Goal: Task Accomplishment & Management: Use online tool/utility

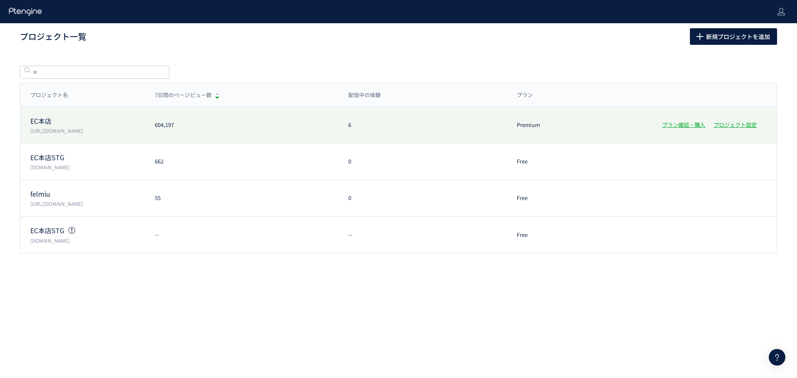
click at [118, 127] on p "[URL][DOMAIN_NAME]" at bounding box center [87, 130] width 115 height 7
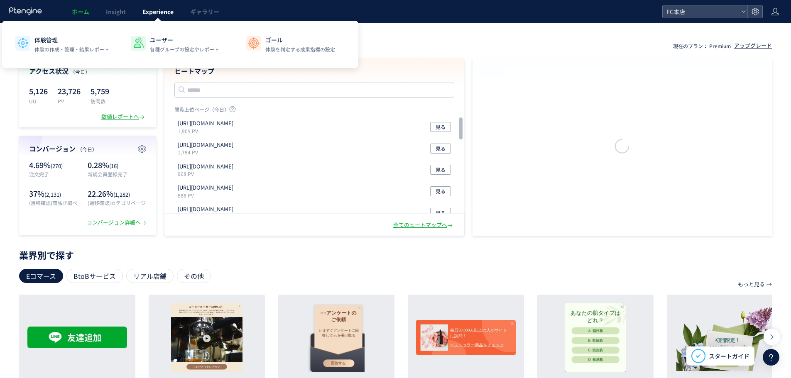
click at [159, 16] on link "Experience" at bounding box center [158, 11] width 48 height 23
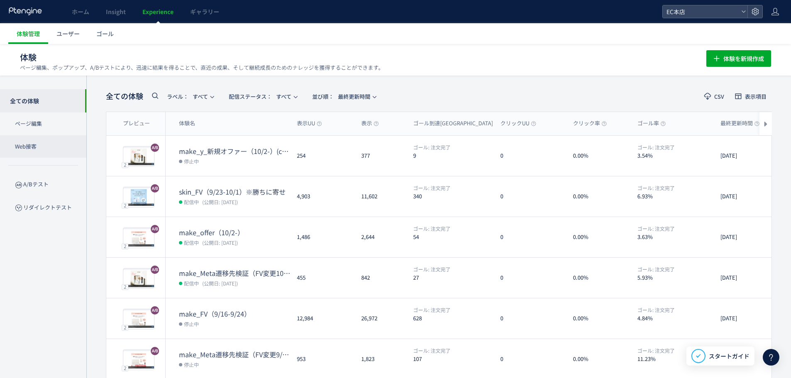
click at [48, 148] on p "Web接客" at bounding box center [43, 146] width 86 height 23
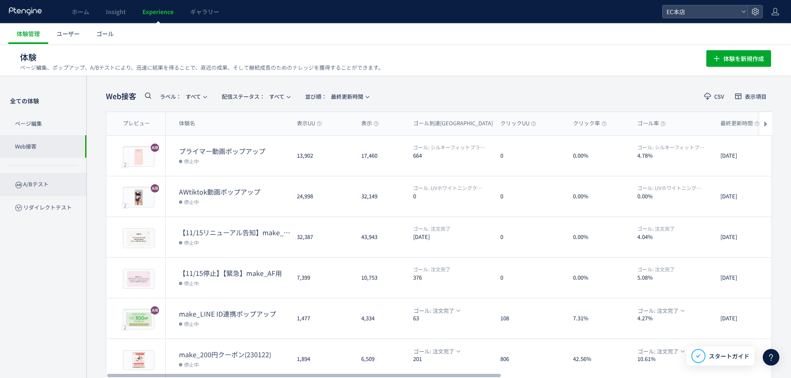
click at [4, 176] on p "A/Bテスト" at bounding box center [43, 184] width 86 height 23
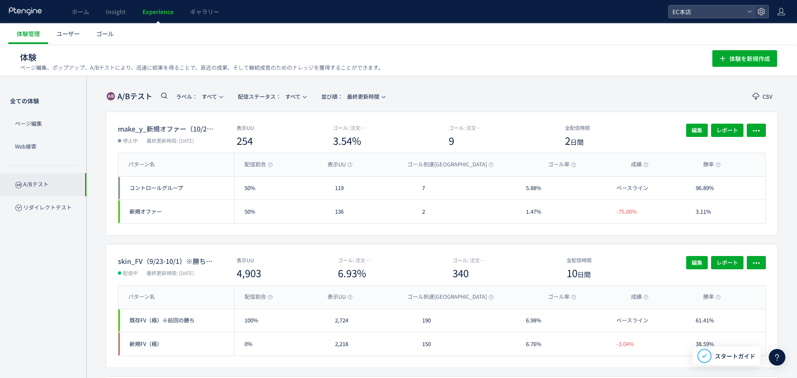
click at [22, 181] on div at bounding box center [398, 189] width 797 height 26
click at [116, 35] on link "ゴール" at bounding box center [105, 33] width 34 height 21
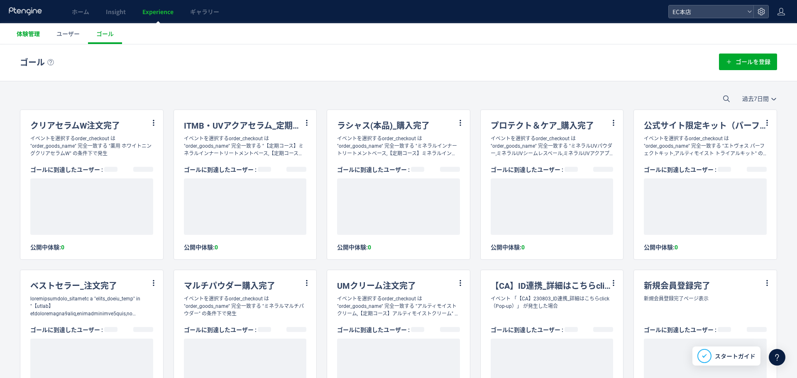
click at [36, 37] on span "体験管理" at bounding box center [28, 33] width 23 height 8
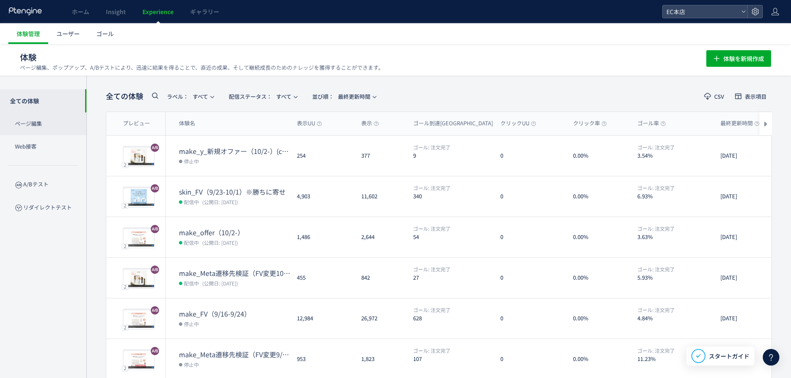
click at [60, 127] on p "ページ編集" at bounding box center [43, 124] width 86 height 23
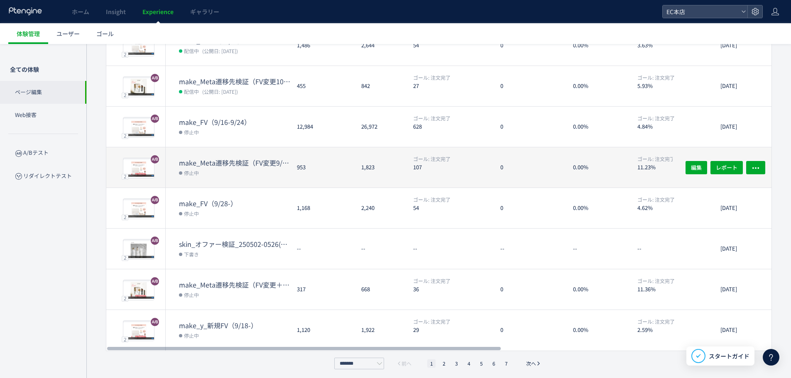
scroll to position [195, 0]
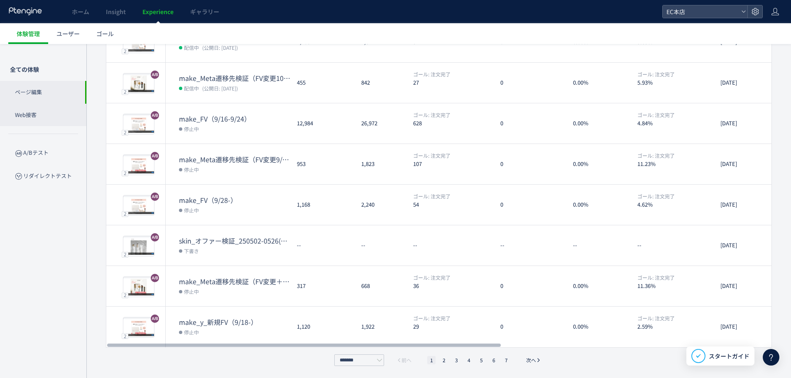
click at [61, 112] on p "Web接客" at bounding box center [43, 115] width 86 height 23
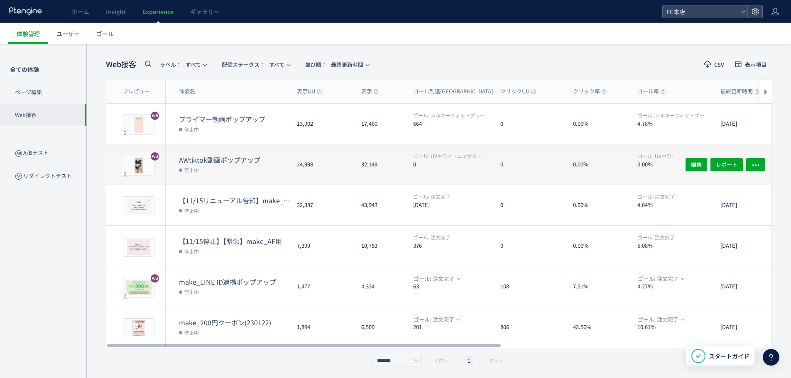
scroll to position [32, 0]
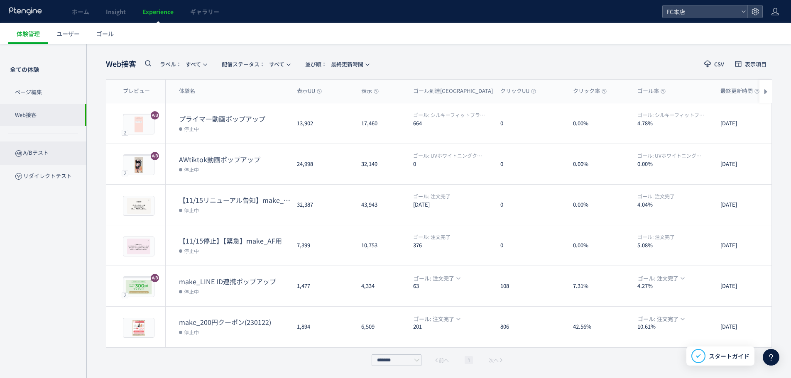
click at [51, 159] on p "A/Bテスト" at bounding box center [43, 153] width 86 height 23
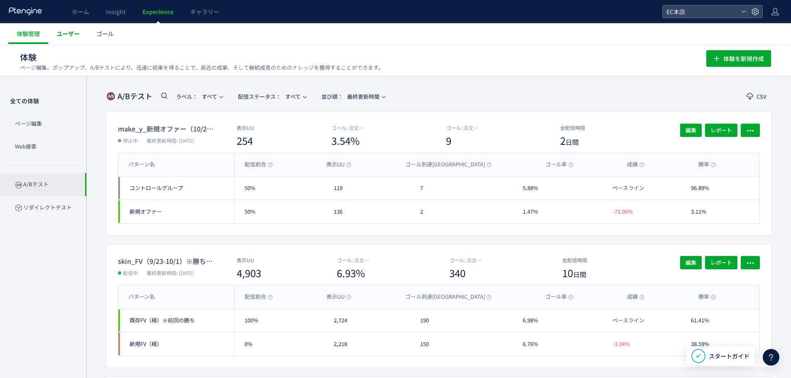
click at [61, 34] on span "ユーザー" at bounding box center [67, 33] width 23 height 8
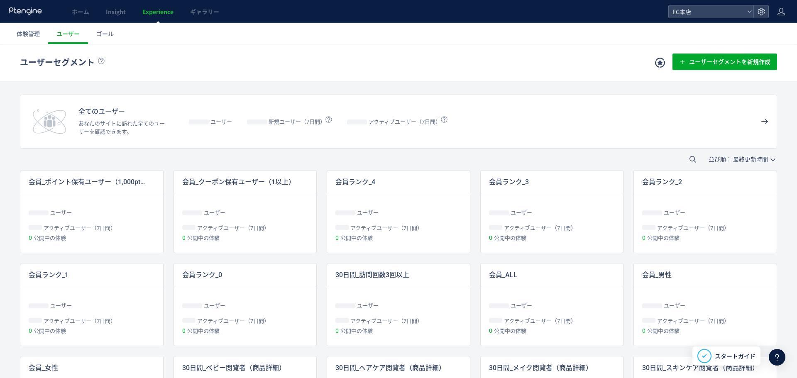
click at [110, 36] on span "ゴール" at bounding box center [104, 33] width 17 height 8
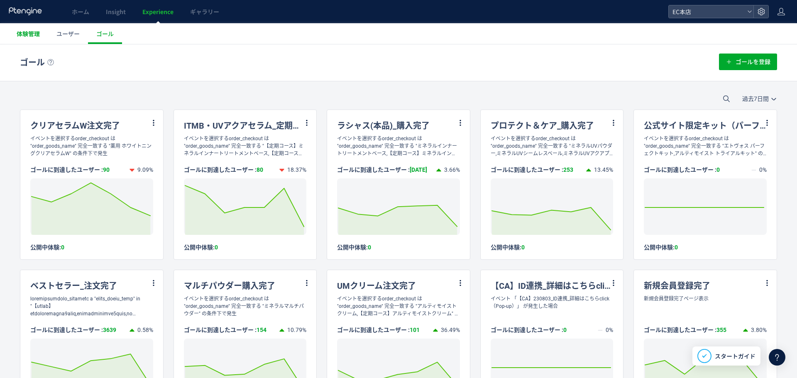
click at [29, 34] on span "体験管理" at bounding box center [28, 33] width 23 height 8
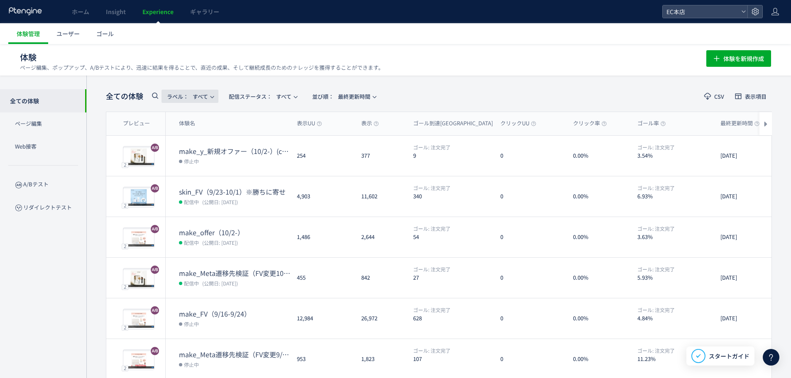
click at [205, 98] on span "ラベル： すべて" at bounding box center [187, 97] width 41 height 14
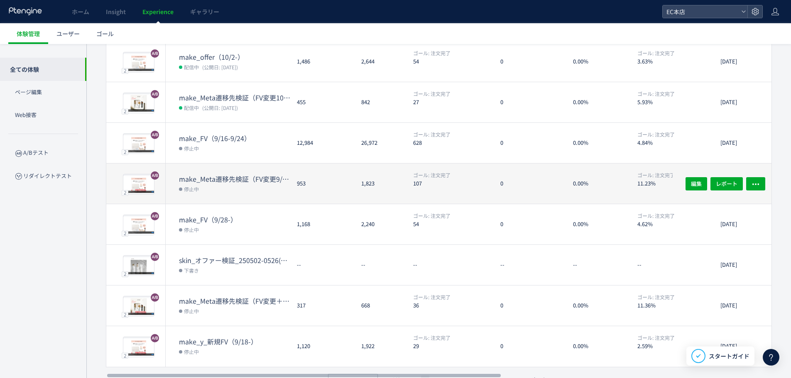
scroll to position [195, 0]
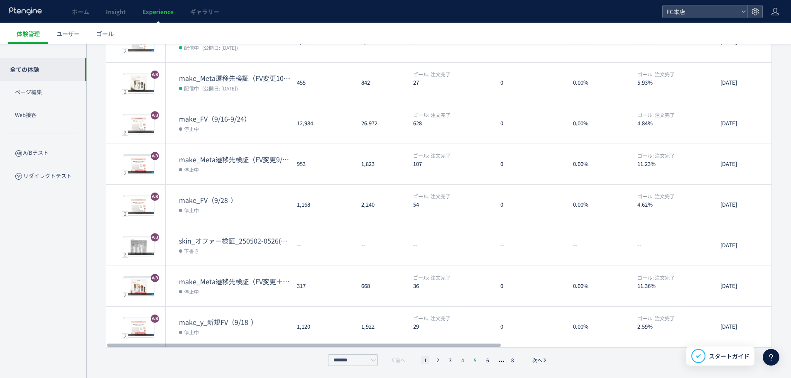
click at [474, 360] on li "5" at bounding box center [475, 360] width 8 height 8
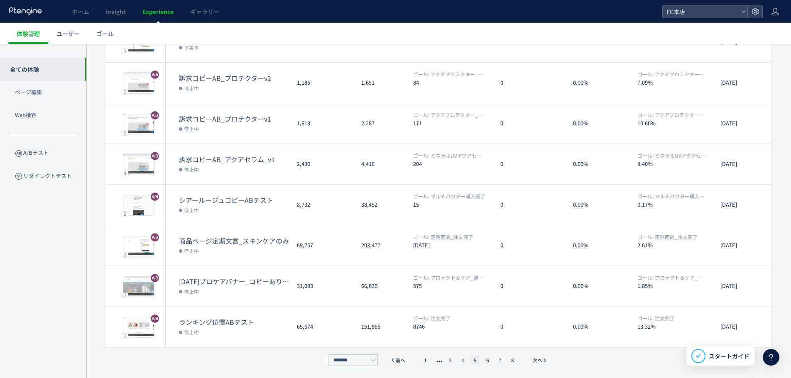
click at [457, 360] on ul "1 3 4 5 6 7 8" at bounding box center [469, 360] width 100 height 8
click at [455, 360] on ul "1 3 4 5 6 7 8" at bounding box center [469, 360] width 100 height 8
click at [458, 359] on li "4" at bounding box center [462, 360] width 8 height 8
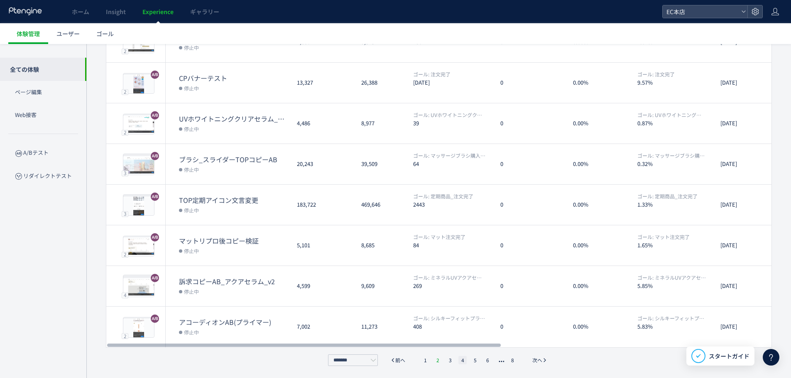
click at [438, 361] on li "2" at bounding box center [437, 360] width 8 height 8
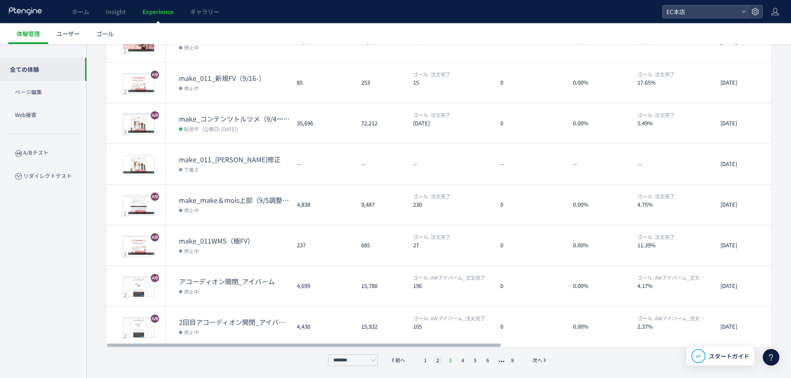
click at [450, 361] on li "3" at bounding box center [450, 360] width 8 height 8
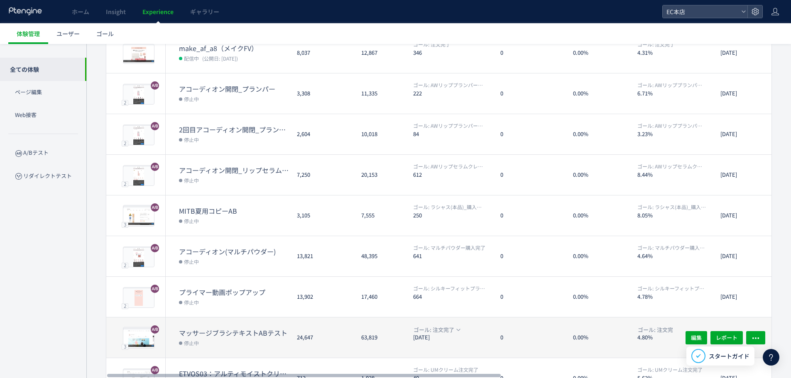
scroll to position [71, 0]
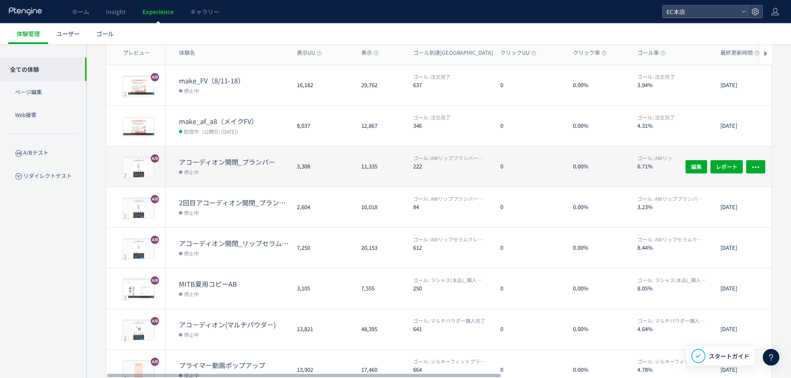
click at [229, 164] on dt "アコーディオン開閉_プランパー" at bounding box center [234, 162] width 111 height 10
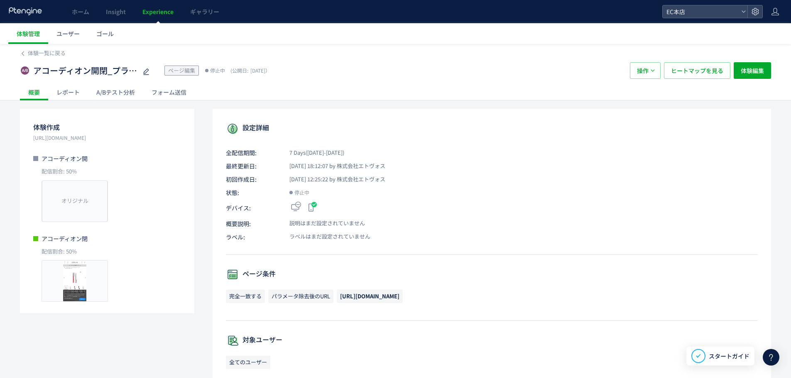
click at [114, 97] on div "A/Bテスト分析" at bounding box center [115, 92] width 55 height 17
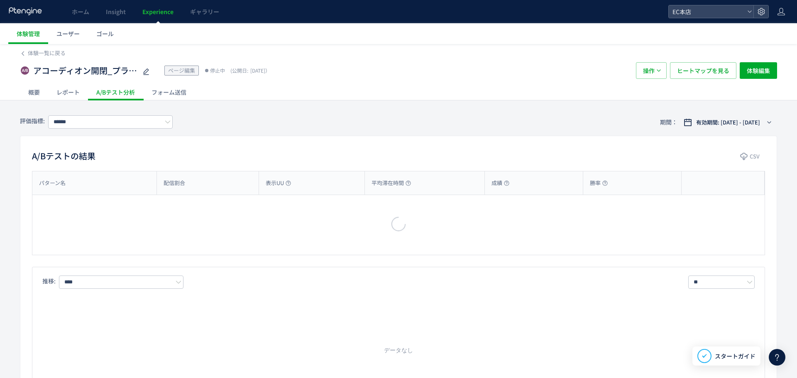
type input "**********"
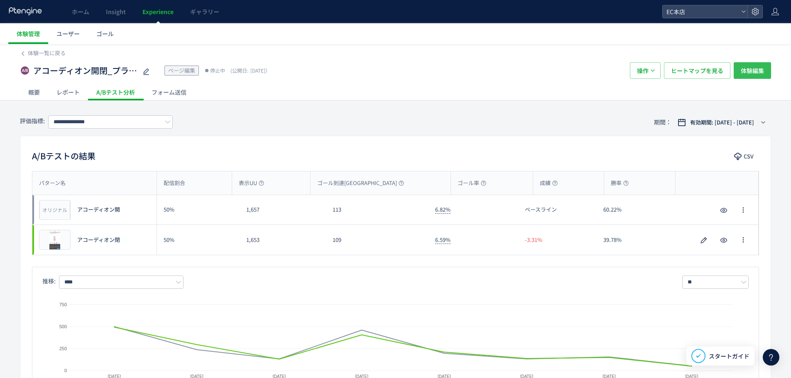
click at [750, 67] on span "体験編集" at bounding box center [752, 70] width 23 height 17
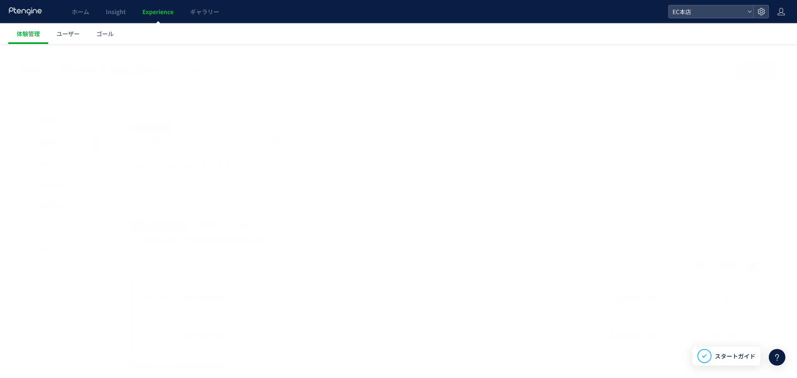
click at [749, 68] on div at bounding box center [398, 189] width 797 height 378
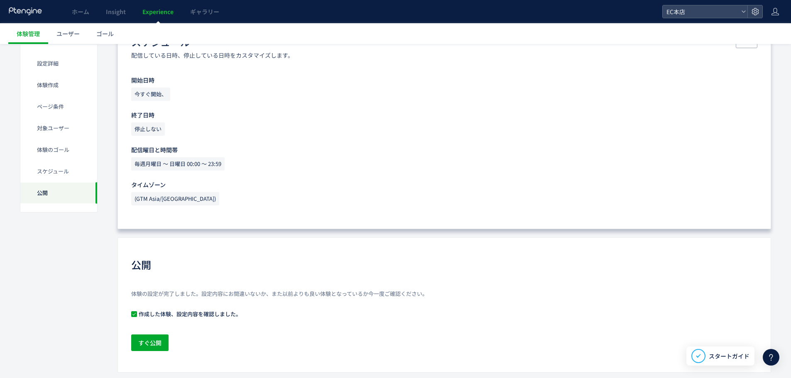
scroll to position [731, 0]
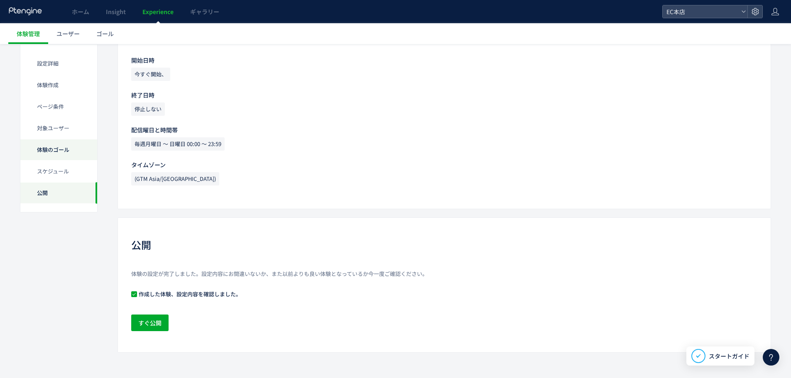
click at [54, 147] on div "体験のゴール" at bounding box center [58, 150] width 77 height 22
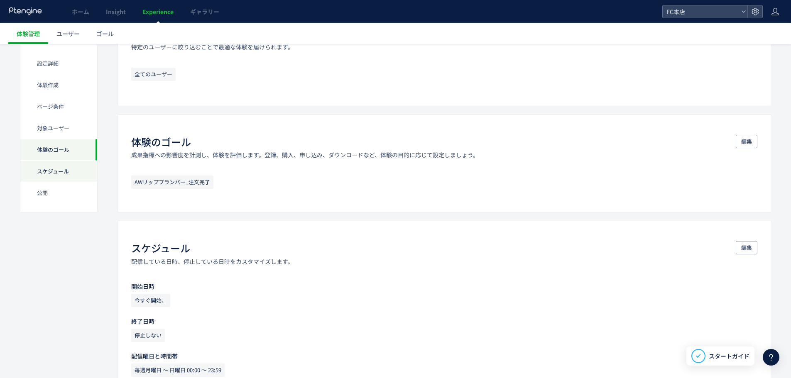
click at [59, 171] on div "スケジュール​" at bounding box center [58, 172] width 77 height 22
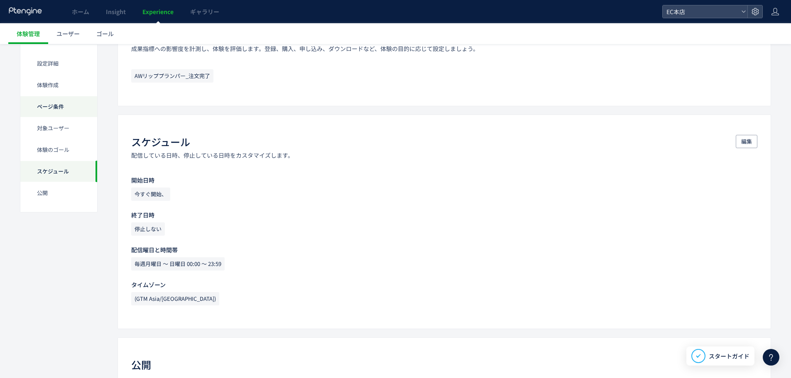
click at [59, 110] on div "ページ条件" at bounding box center [58, 107] width 77 height 22
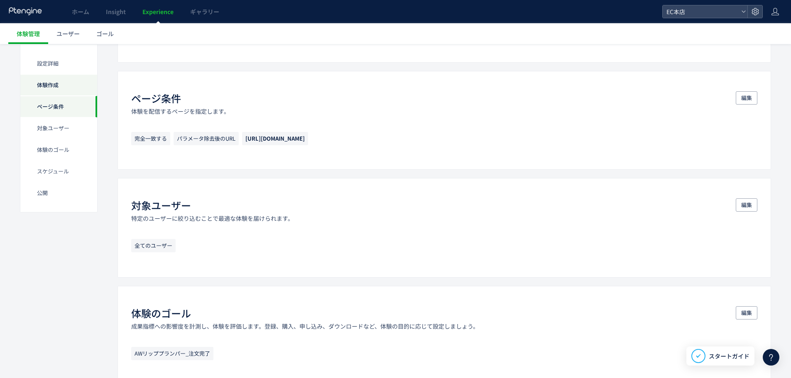
click at [54, 83] on div "体験作成" at bounding box center [58, 85] width 77 height 22
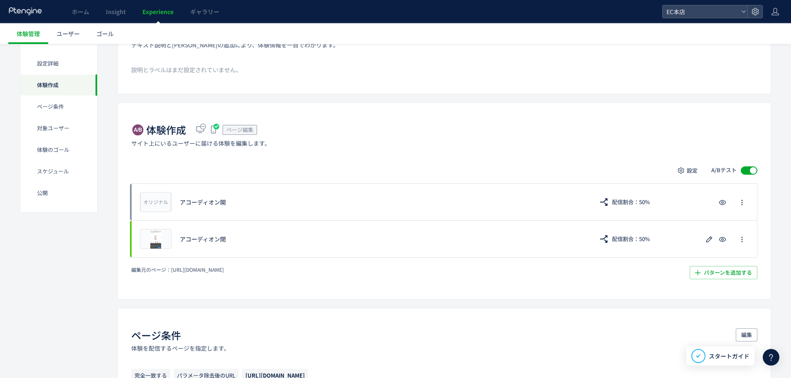
scroll to position [84, 0]
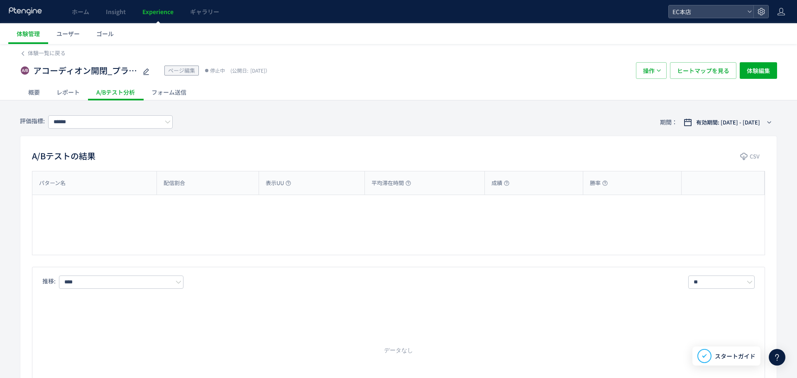
type input "**********"
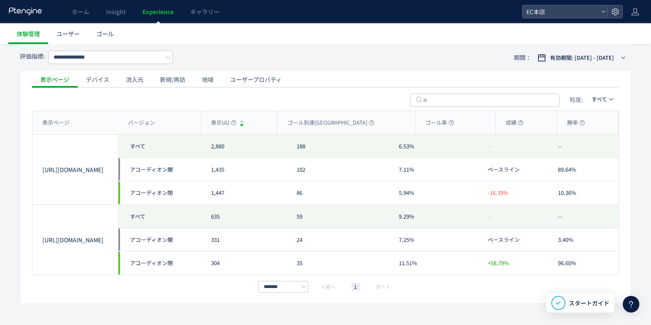
scroll to position [406, 0]
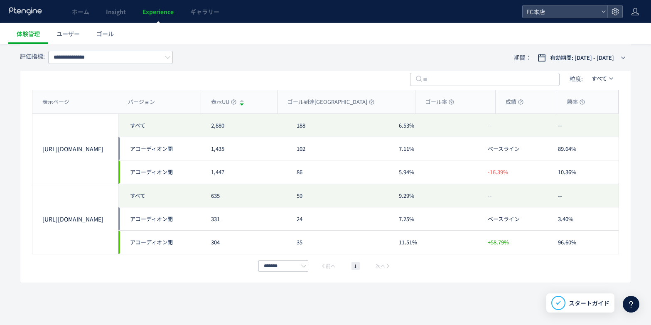
click at [222, 128] on div "2,880" at bounding box center [244, 125] width 86 height 23
click at [249, 127] on div "2,880" at bounding box center [244, 125] width 86 height 23
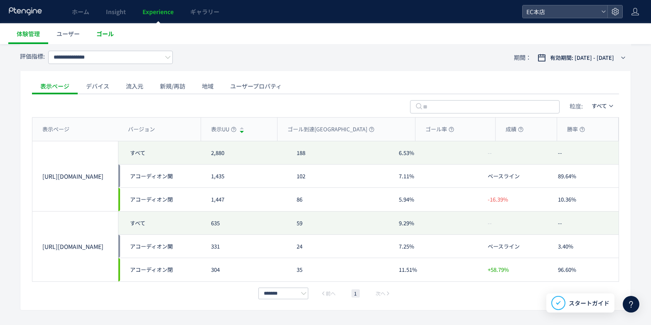
scroll to position [365, 0]
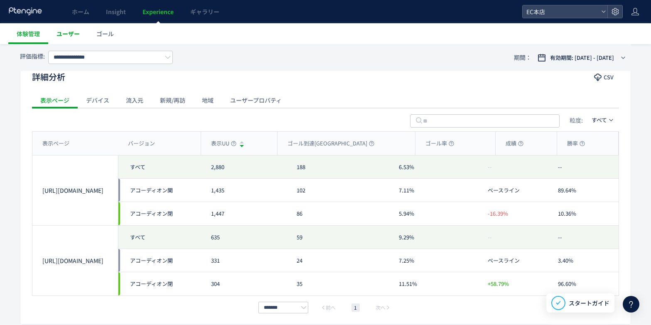
click at [76, 28] on link "ユーザー" at bounding box center [68, 33] width 40 height 21
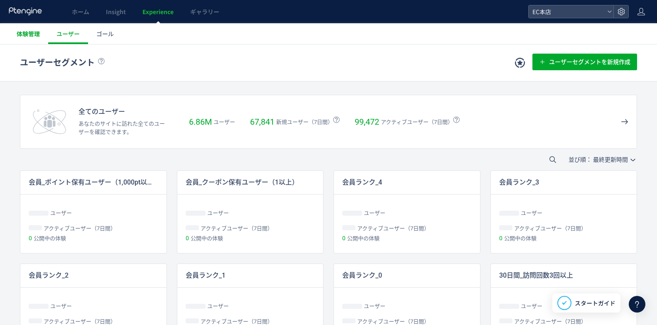
click at [34, 35] on span "体験管理" at bounding box center [28, 33] width 23 height 8
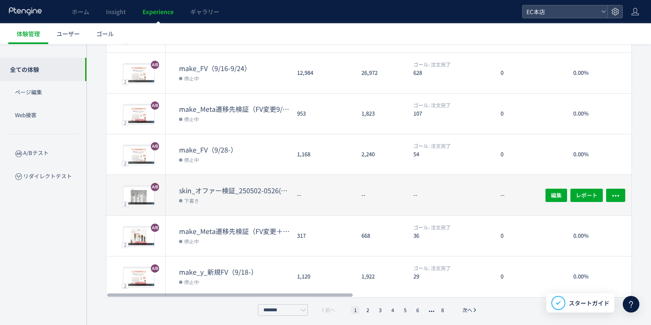
scroll to position [249, 0]
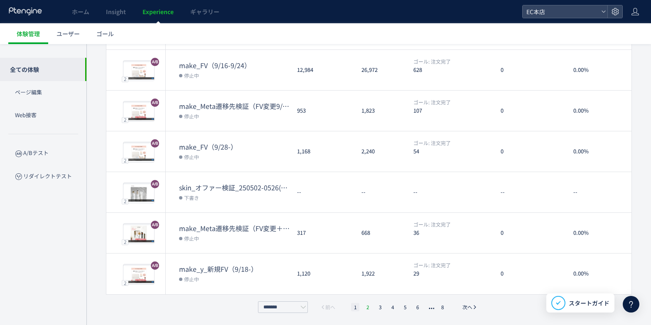
click at [365, 304] on li "2" at bounding box center [367, 307] width 8 height 8
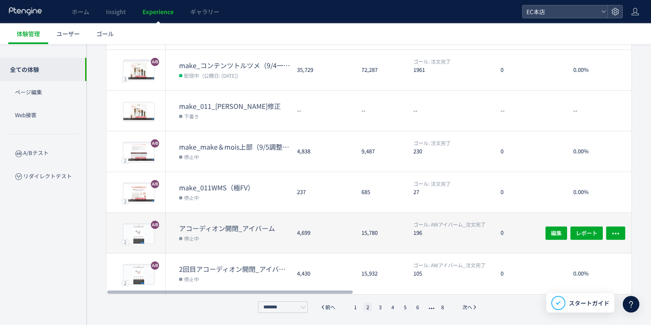
click at [269, 227] on dt "アコーディオン開閉_アイバーム" at bounding box center [234, 228] width 111 height 10
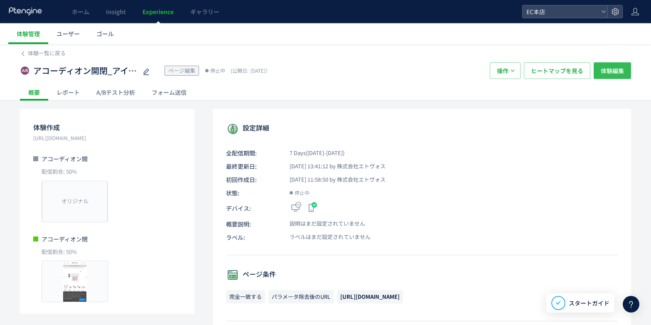
click at [619, 70] on span "体験編集" at bounding box center [611, 70] width 23 height 17
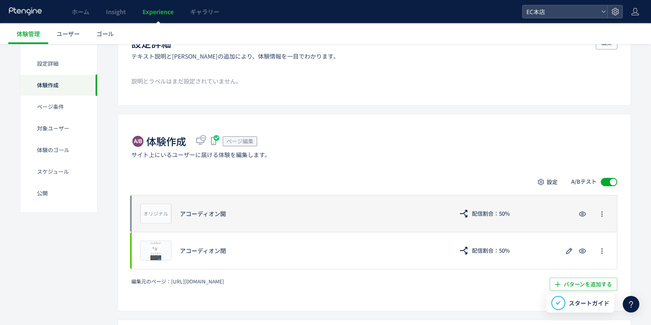
scroll to position [120, 0]
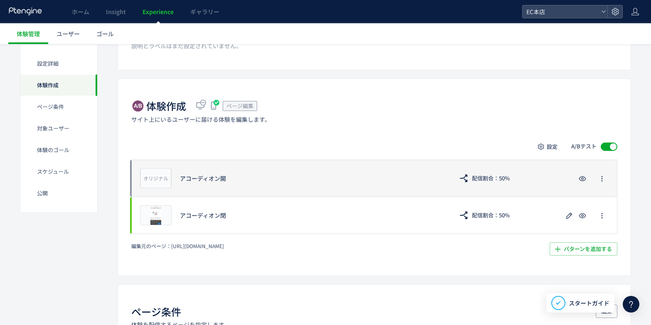
click at [323, 164] on div "オリジナル プレビュー アコーディオン開 配信割合：50%" at bounding box center [374, 177] width 486 height 37
click at [228, 172] on div "オリジナル プレビュー アコーディオン開 配信割合：50%" at bounding box center [374, 177] width 486 height 37
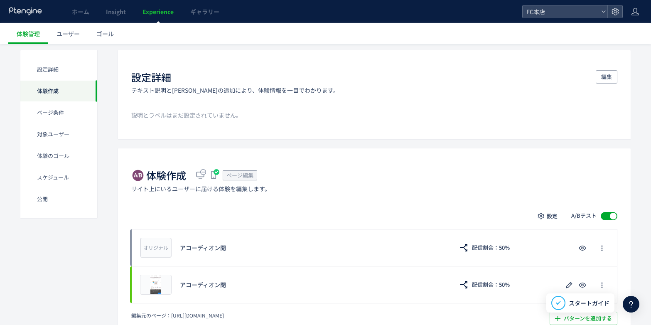
scroll to position [42, 0]
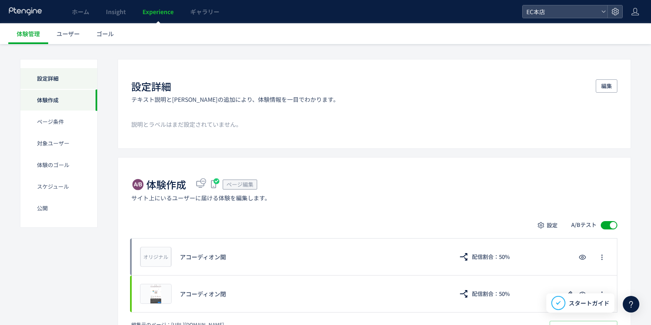
click at [60, 76] on div "設定詳細" at bounding box center [58, 79] width 77 height 22
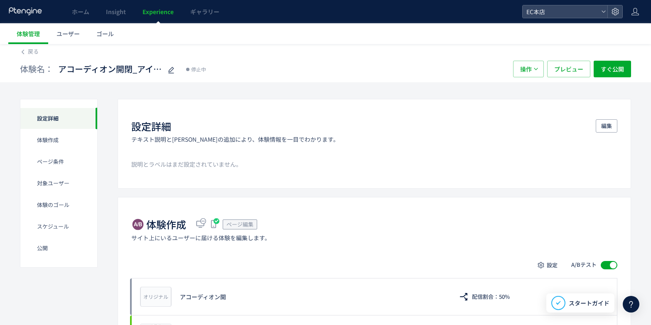
scroll to position [0, 0]
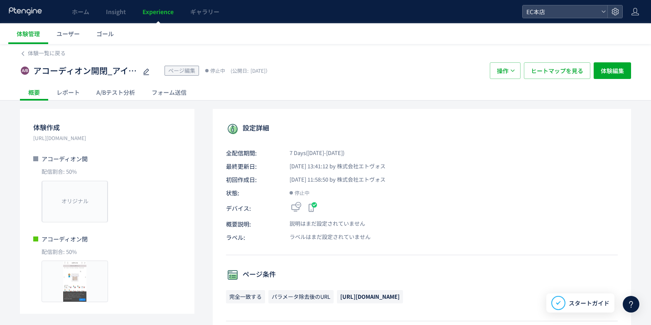
click at [122, 86] on div "A/Bテスト分析" at bounding box center [115, 92] width 55 height 17
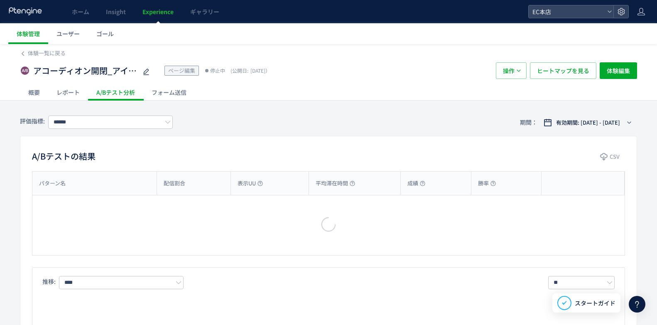
type input "**********"
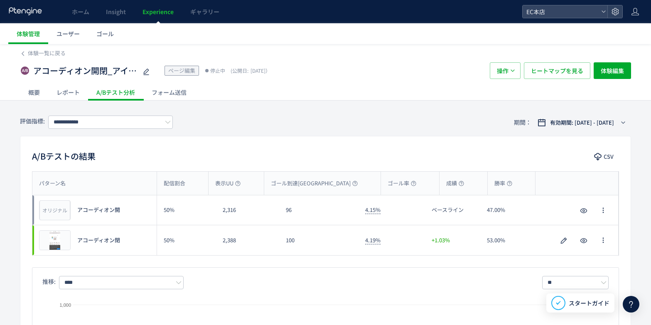
click at [71, 90] on div "レポート" at bounding box center [68, 92] width 40 height 17
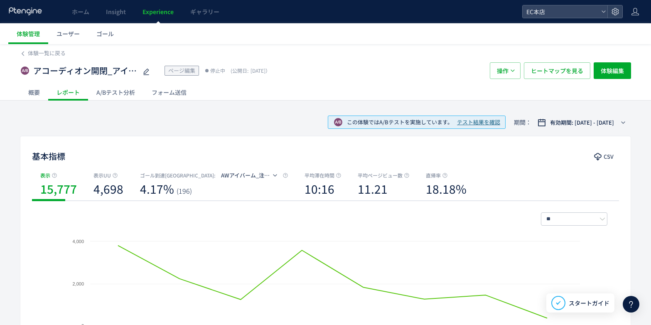
click at [173, 94] on div "フォーム送信" at bounding box center [168, 92] width 51 height 17
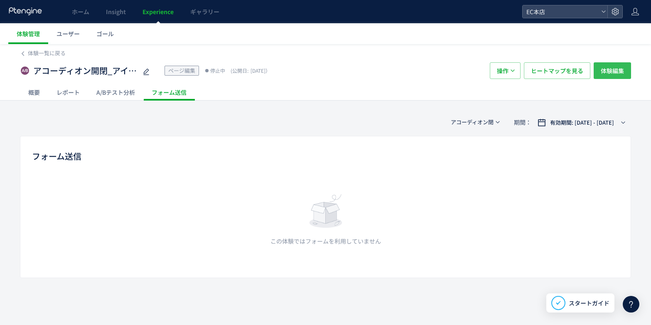
click at [601, 74] on span "体験編集" at bounding box center [611, 70] width 23 height 17
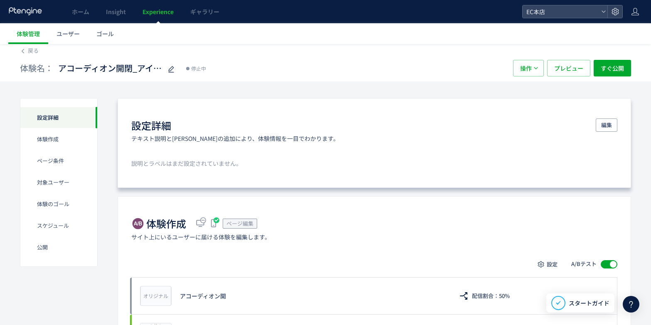
scroll to position [208, 0]
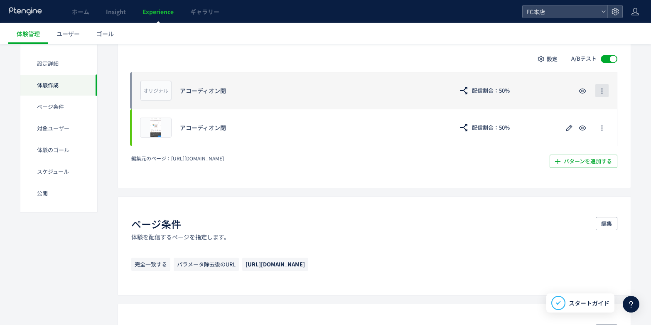
click at [599, 91] on icon "button" at bounding box center [601, 91] width 7 height 7
click at [552, 81] on div "オリジナル プレビュー アコーディオン開 配信割合：50%" at bounding box center [374, 90] width 486 height 37
click at [492, 88] on span "配信割合：50%" at bounding box center [491, 90] width 38 height 13
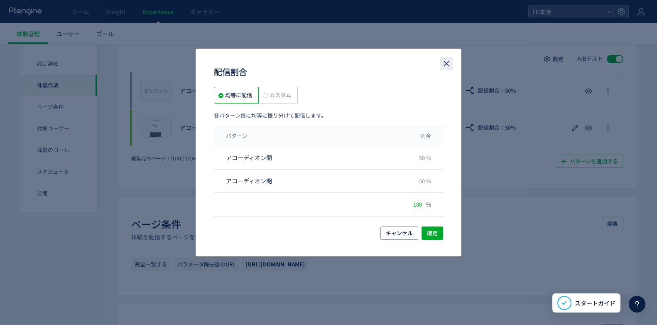
click at [448, 67] on icon "close" at bounding box center [446, 64] width 10 height 10
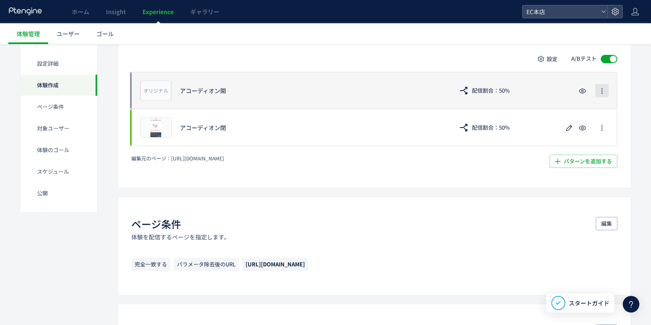
click at [602, 92] on icon "button" at bounding box center [601, 91] width 7 height 7
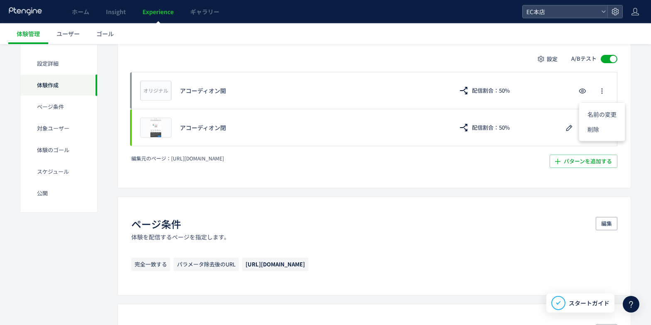
click at [446, 164] on div "編集元のページ： [URL][DOMAIN_NAME] パターンを追加する​" at bounding box center [374, 160] width 486 height 13
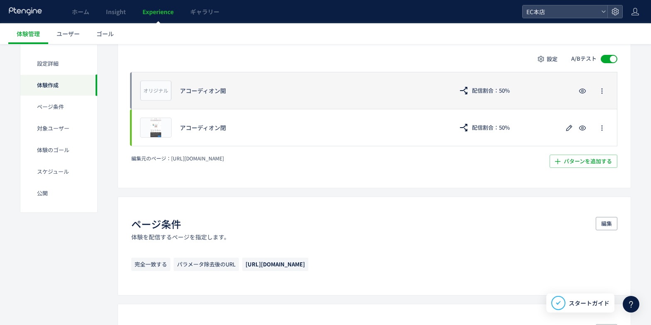
click at [451, 87] on div "オリジナル プレビュー アコーディオン開 配信割合：50%" at bounding box center [374, 90] width 486 height 37
click at [508, 90] on span "配信割合：50%" at bounding box center [491, 90] width 38 height 13
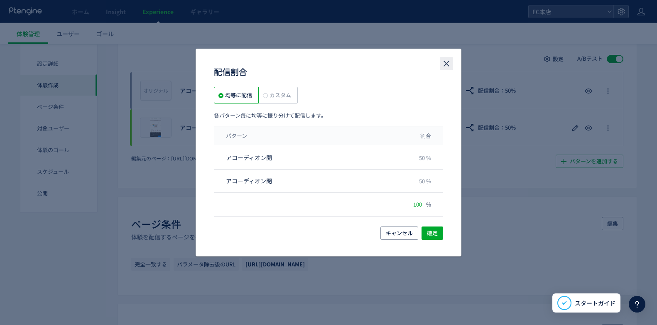
click at [446, 63] on use "close" at bounding box center [446, 64] width 6 height 6
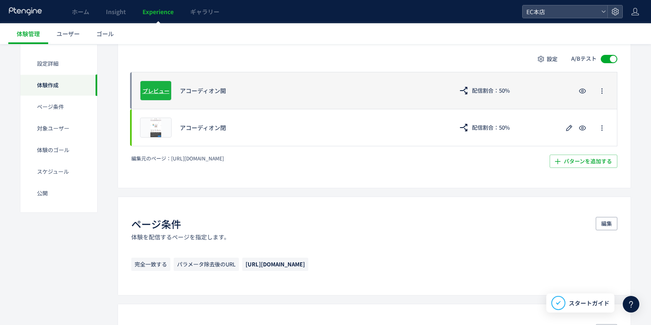
click at [158, 95] on div "オリジナル プレビュー" at bounding box center [156, 91] width 32 height 20
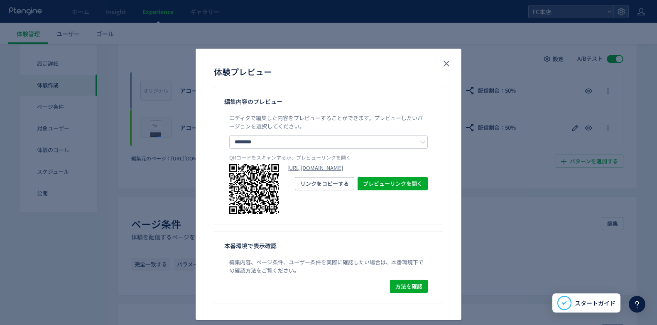
click at [438, 56] on div "体験プレビュー" at bounding box center [329, 68] width 266 height 38
click at [444, 65] on icon "close" at bounding box center [446, 64] width 10 height 10
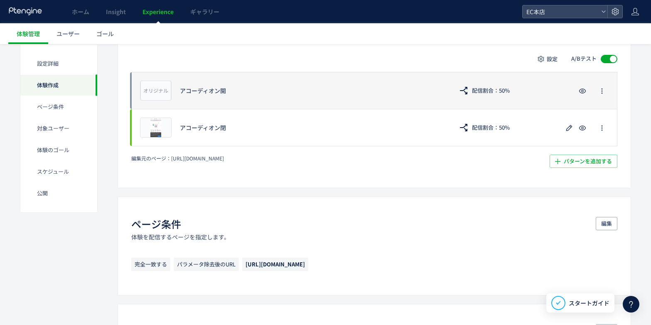
click at [362, 87] on div "アコーディオン開" at bounding box center [312, 90] width 265 height 8
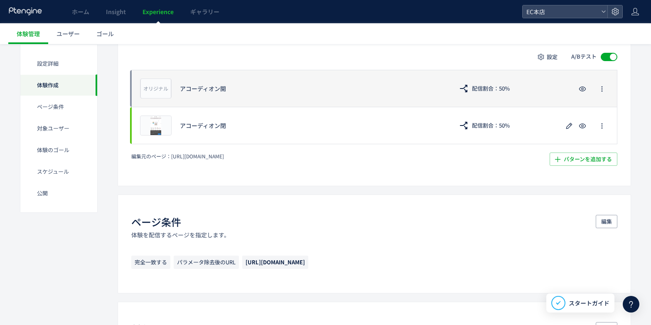
scroll to position [125, 0]
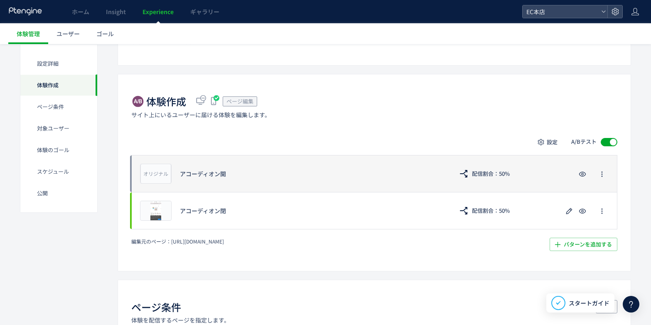
click at [210, 182] on div "オリジナル プレビュー アコーディオン開 配信割合：50%" at bounding box center [374, 173] width 486 height 37
click at [604, 174] on icon "button" at bounding box center [601, 174] width 7 height 7
click at [522, 179] on div "オリジナル プレビュー アコーディオン開 配信割合：50%" at bounding box center [374, 173] width 486 height 37
click at [369, 164] on div "オリジナル プレビュー アコーディオン開 配信割合：50%" at bounding box center [374, 173] width 486 height 37
click at [195, 176] on div "アコーディオン開" at bounding box center [312, 173] width 265 height 8
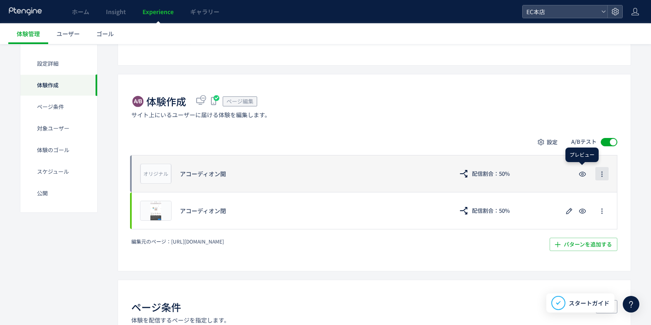
click at [604, 171] on icon "button" at bounding box center [601, 174] width 7 height 7
click at [191, 173] on div "アコーディオン開" at bounding box center [312, 173] width 265 height 8
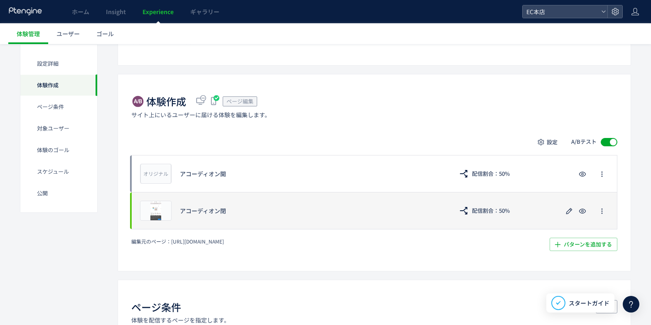
click at [178, 210] on div "プレビュー アコーディオン閉 配信割合：50%" at bounding box center [374, 210] width 486 height 37
click at [158, 211] on span "プレビュー" at bounding box center [155, 210] width 27 height 8
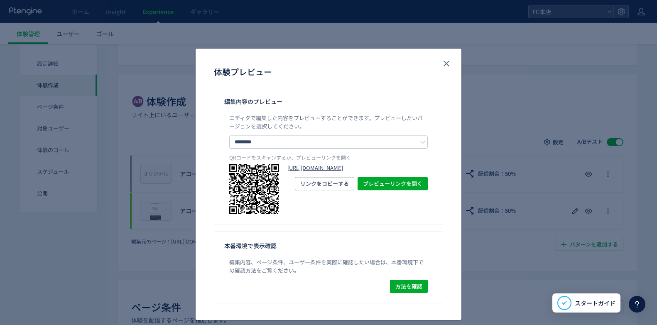
click at [343, 172] on link "[URL][DOMAIN_NAME]" at bounding box center [357, 168] width 140 height 8
click at [446, 62] on icon "close" at bounding box center [446, 64] width 10 height 10
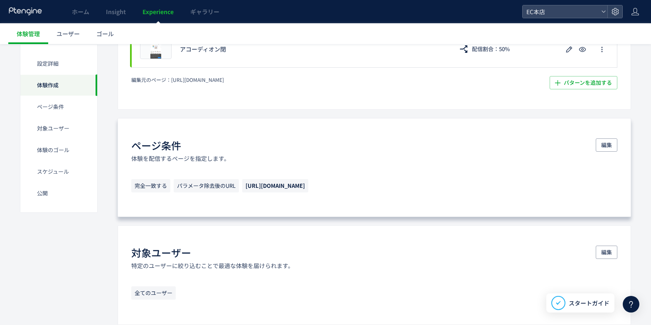
scroll to position [162, 0]
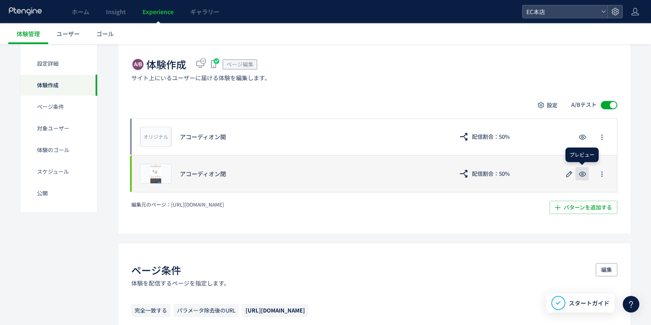
click at [577, 178] on button "button" at bounding box center [581, 173] width 13 height 13
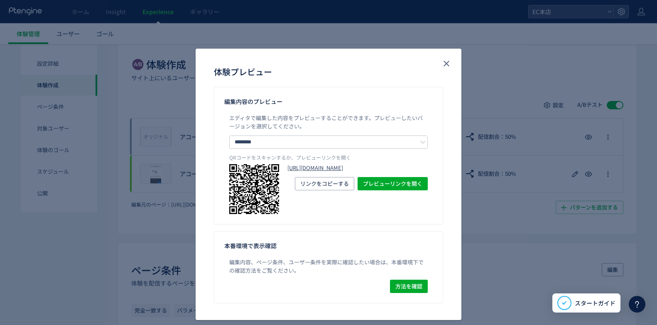
click at [321, 172] on link "[URL][DOMAIN_NAME]" at bounding box center [357, 168] width 140 height 8
click at [440, 64] on button "close" at bounding box center [446, 63] width 13 height 13
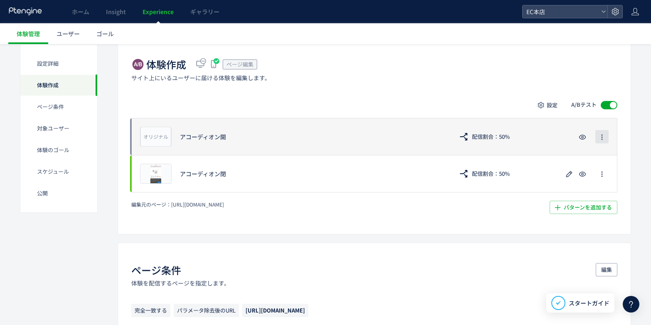
click at [597, 133] on button "button" at bounding box center [601, 136] width 13 height 13
click at [225, 140] on div "アコーディオン開" at bounding box center [312, 136] width 265 height 8
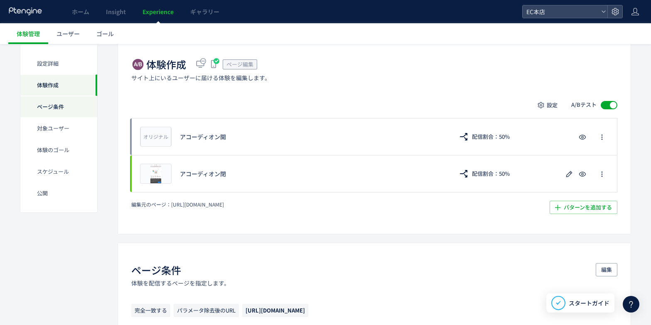
click at [23, 104] on div "ページ条件" at bounding box center [58, 107] width 77 height 22
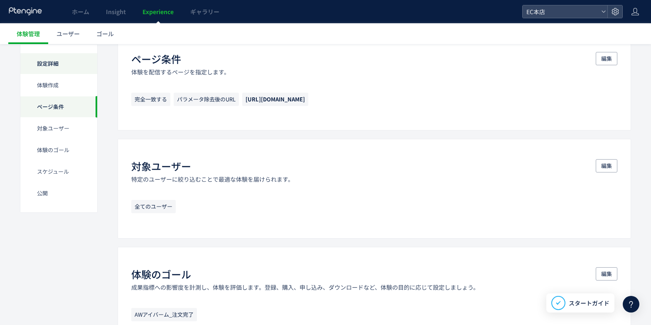
click at [56, 68] on div "設定詳細" at bounding box center [58, 64] width 77 height 22
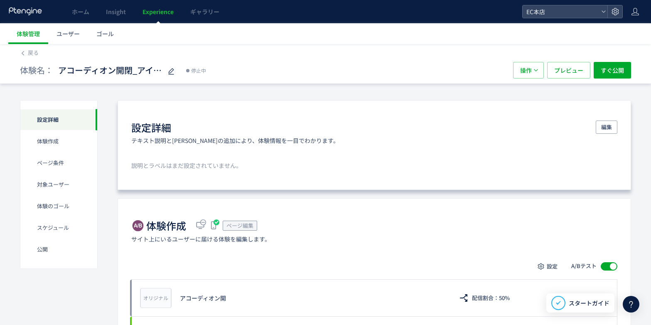
scroll to position [0, 0]
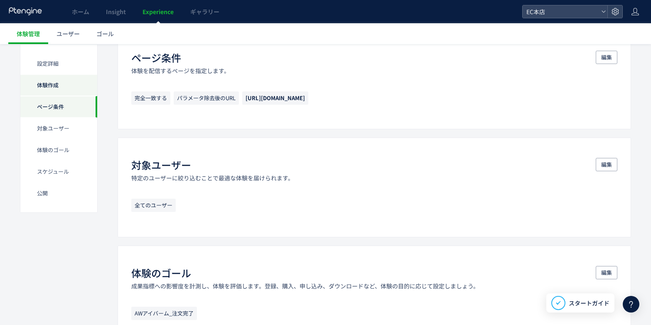
click at [60, 88] on div "体験作成" at bounding box center [58, 85] width 77 height 22
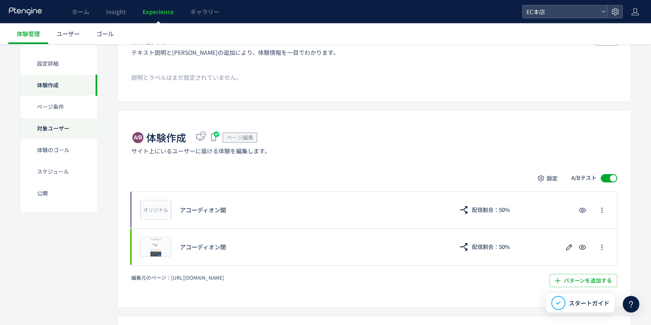
scroll to position [84, 0]
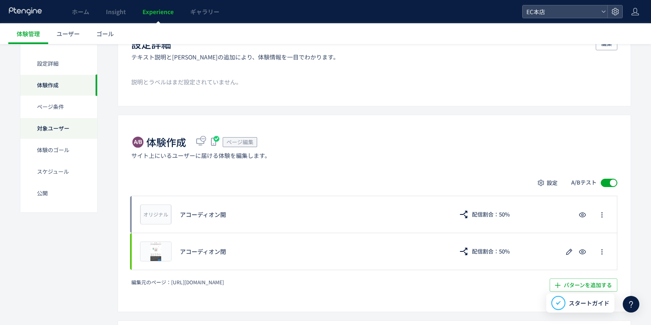
click at [60, 127] on div "対象ユーザー" at bounding box center [58, 129] width 77 height 22
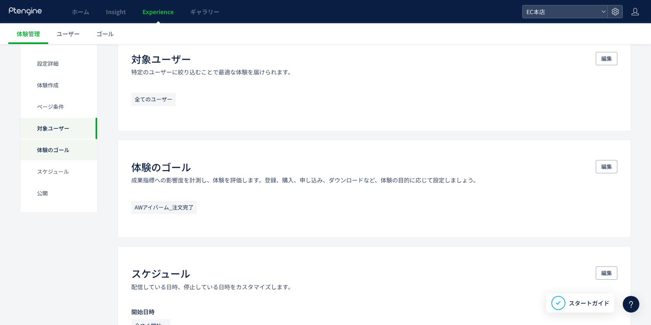
drag, startPoint x: 29, startPoint y: 140, endPoint x: 56, endPoint y: 144, distance: 27.8
click at [29, 140] on div "体験のゴール" at bounding box center [58, 150] width 77 height 22
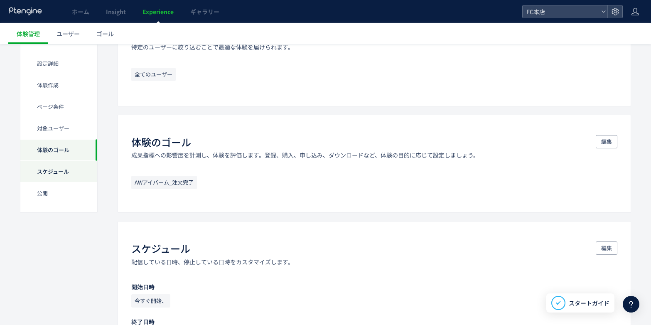
click at [58, 172] on div "スケジュール​" at bounding box center [58, 172] width 77 height 22
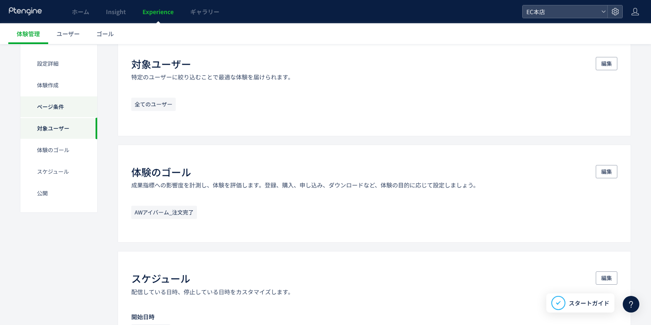
scroll to position [411, 0]
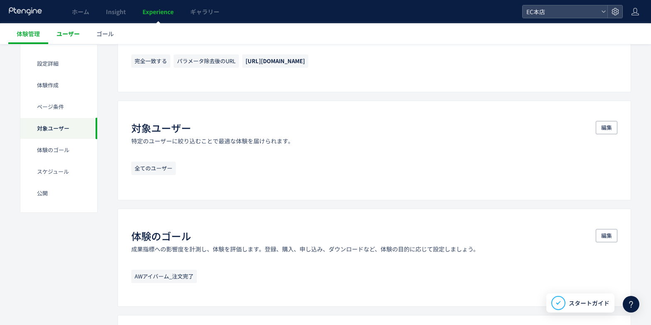
click at [86, 33] on link "ユーザー" at bounding box center [68, 33] width 40 height 21
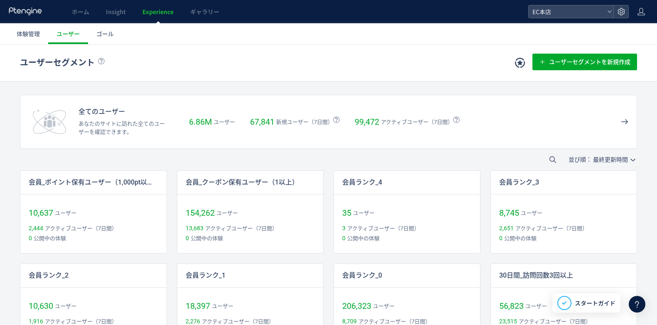
click at [98, 32] on span "ゴール" at bounding box center [104, 33] width 17 height 8
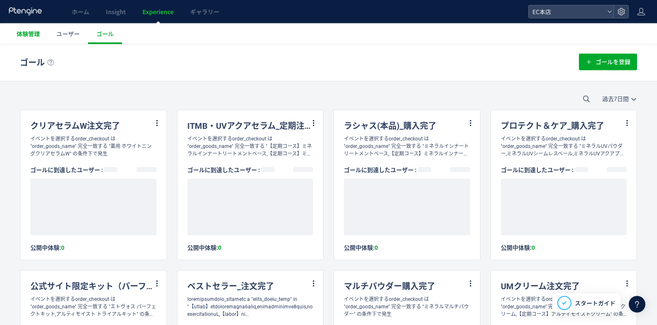
click at [36, 37] on span "体験管理" at bounding box center [28, 33] width 23 height 8
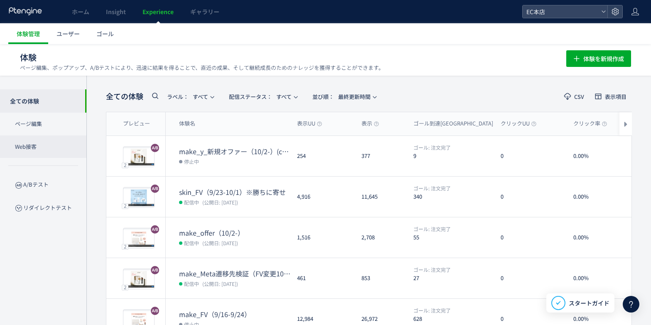
click at [53, 138] on p "Web接客" at bounding box center [43, 146] width 86 height 23
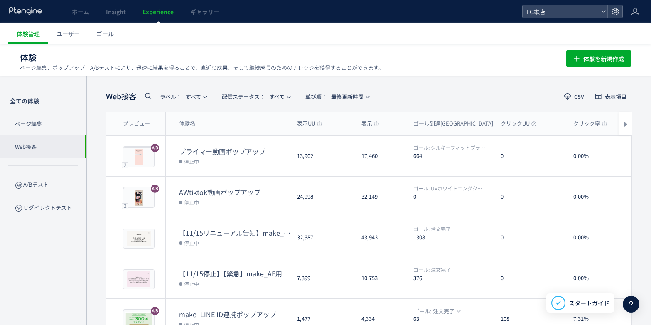
click at [56, 123] on p "ページ編集" at bounding box center [43, 124] width 86 height 23
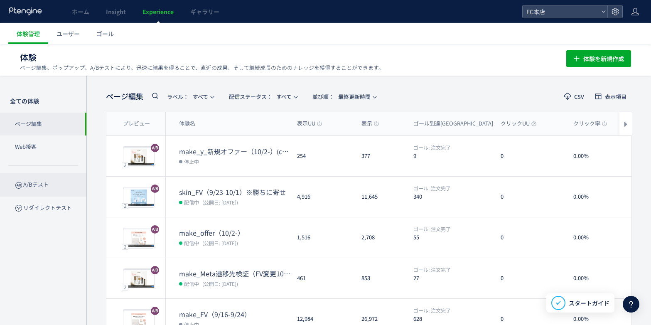
click at [67, 185] on p "A/Bテスト" at bounding box center [43, 184] width 86 height 23
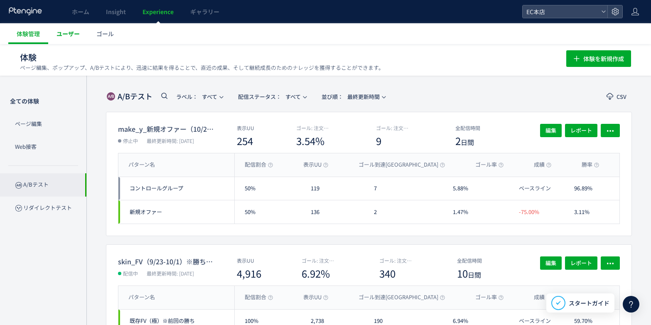
click at [65, 36] on span "ユーザー" at bounding box center [67, 33] width 23 height 8
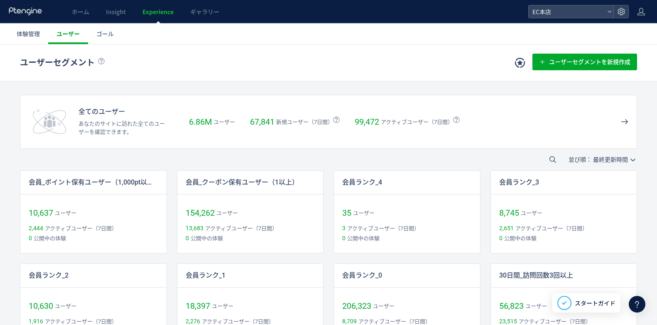
click at [98, 34] on span "ゴール" at bounding box center [104, 33] width 17 height 8
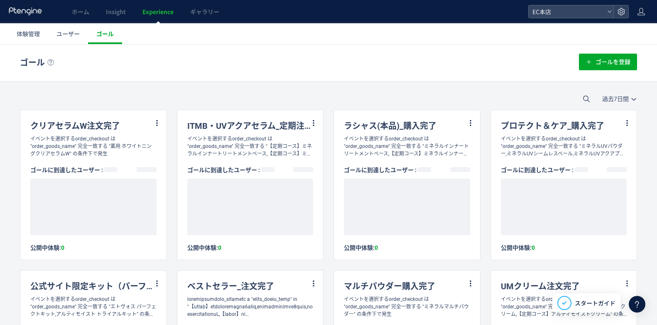
click at [30, 36] on span "体験管理" at bounding box center [28, 33] width 23 height 8
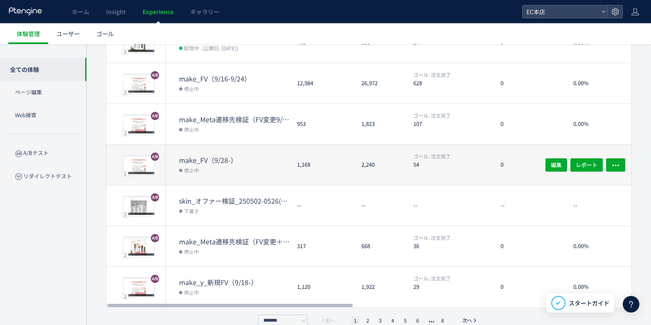
scroll to position [249, 0]
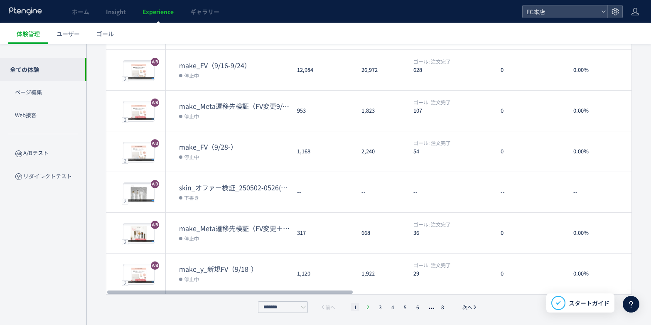
click at [365, 306] on li "2" at bounding box center [367, 307] width 8 height 8
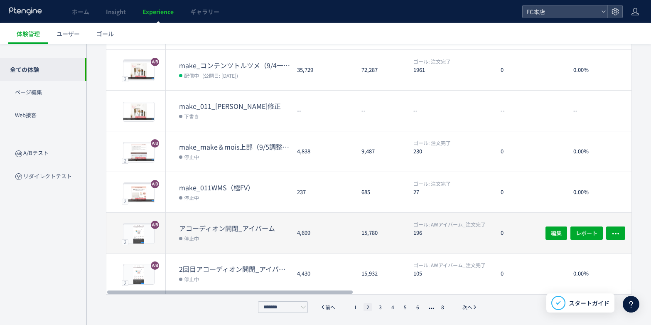
click at [247, 238] on dd "停止中" at bounding box center [234, 238] width 111 height 11
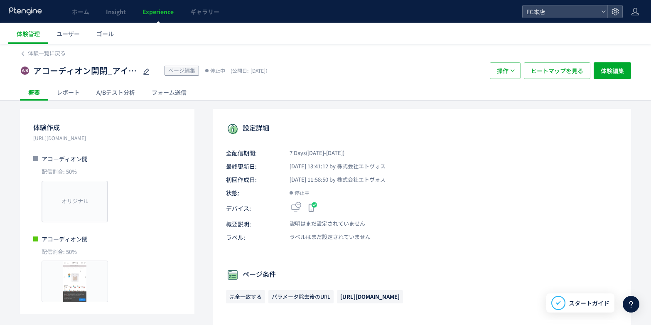
click at [111, 95] on div "A/Bテスト分析" at bounding box center [115, 92] width 55 height 17
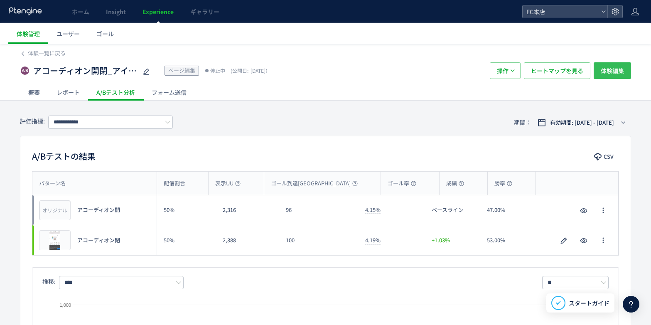
click at [623, 69] on span "体験編集" at bounding box center [611, 70] width 23 height 17
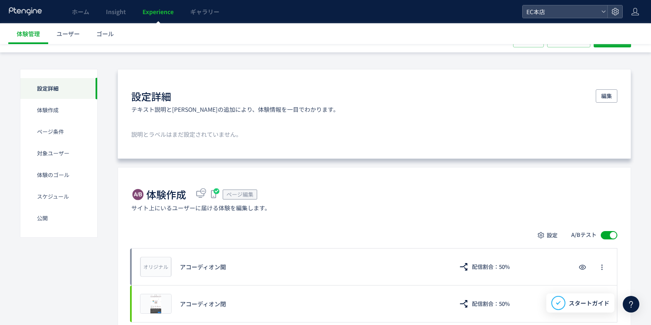
scroll to position [125, 0]
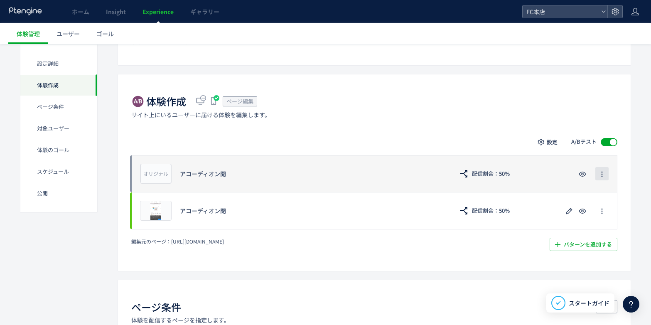
click at [602, 179] on span "button" at bounding box center [601, 173] width 7 height 13
click at [198, 165] on div "オリジナル プレビュー アコーディオン開 配信割合：50%" at bounding box center [374, 173] width 486 height 37
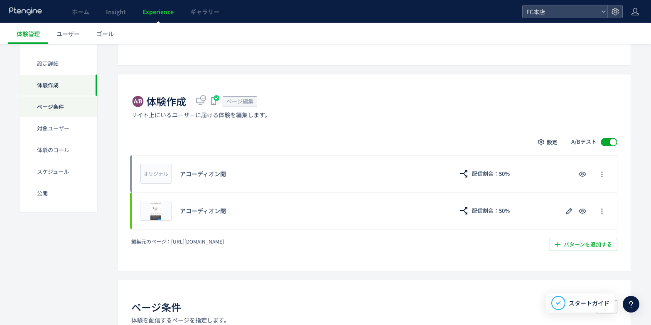
click at [51, 116] on div "ページ条件" at bounding box center [58, 107] width 77 height 22
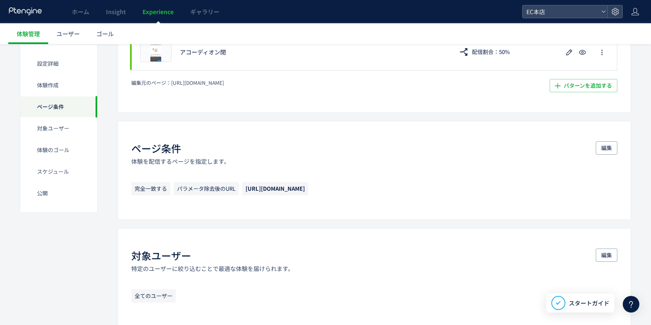
scroll to position [289, 0]
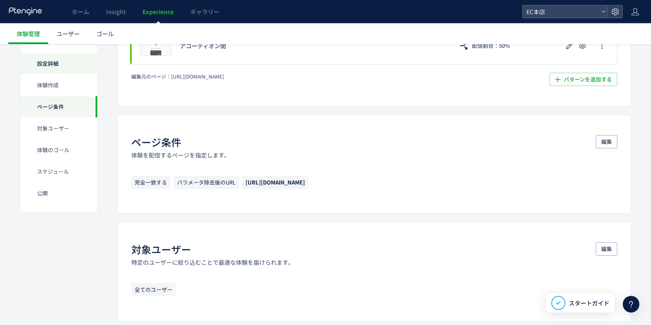
click at [69, 68] on div "設定詳細" at bounding box center [58, 64] width 77 height 22
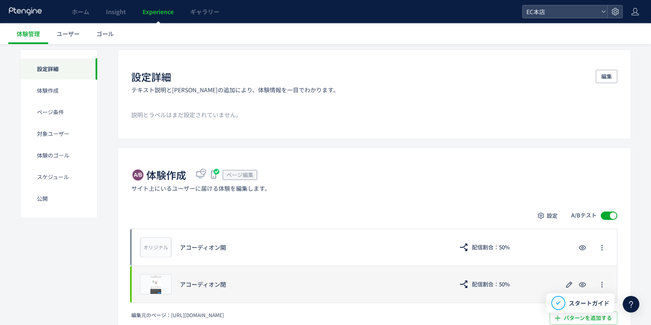
scroll to position [125, 0]
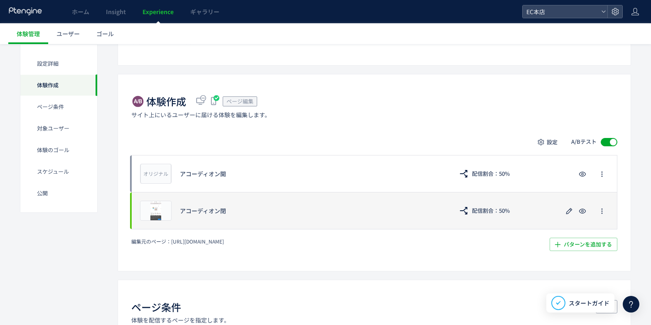
click at [213, 228] on div "プレビュー アコーディオン閉 配信割合：50%" at bounding box center [374, 210] width 486 height 37
click at [198, 211] on div "アコーディオン閉" at bounding box center [312, 210] width 265 height 8
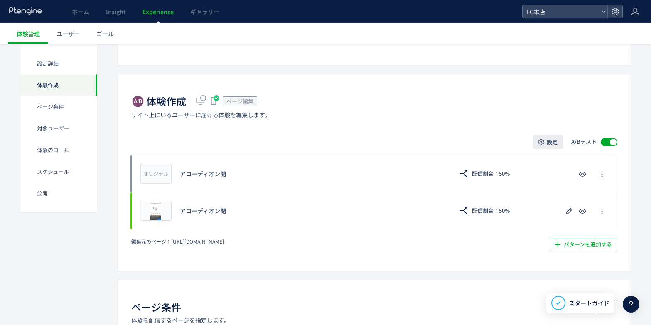
click at [556, 141] on span "設定" at bounding box center [551, 141] width 11 height 13
click at [463, 129] on div "体験作成 ページ編集 サイト上にいるユーザーに届ける体験を編集します。 設定 A/Bテスト オリジナル プレビュー アコーディオン開 配信割合：50% プレビ…" at bounding box center [374, 172] width 513 height 197
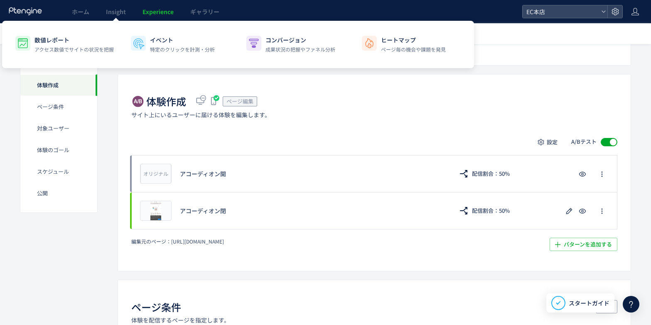
click at [260, 133] on div "体験作成 ページ編集 サイト上にいるユーザーに届ける体験を編集します。 設定 A/Bテスト オリジナル プレビュー アコーディオン開 配信割合：50% プレビ…" at bounding box center [374, 172] width 513 height 197
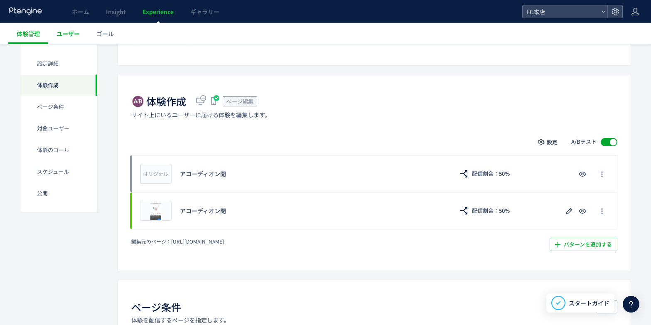
click at [74, 33] on span "ユーザー" at bounding box center [67, 33] width 23 height 8
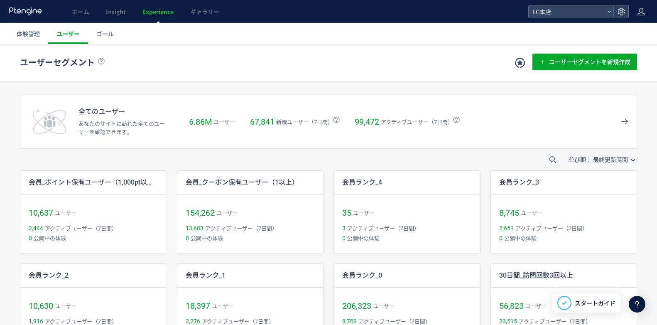
click at [103, 34] on span "ゴール" at bounding box center [104, 33] width 17 height 8
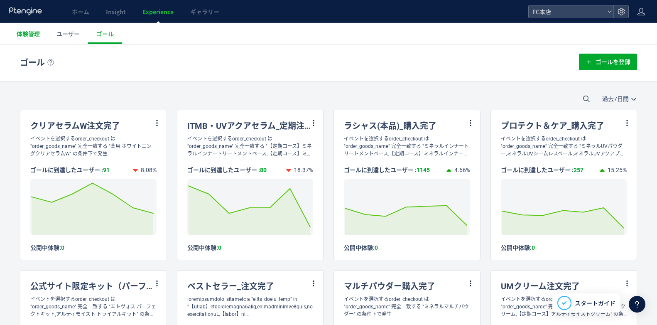
click at [32, 35] on span "体験管理" at bounding box center [28, 33] width 23 height 8
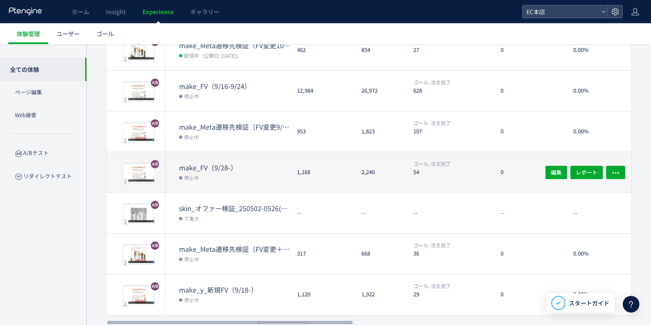
scroll to position [249, 0]
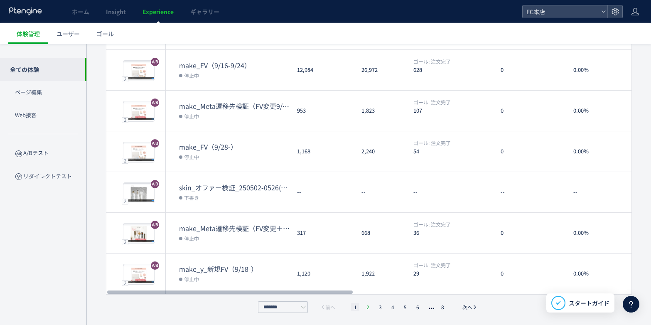
click at [365, 307] on li "2" at bounding box center [367, 307] width 8 height 8
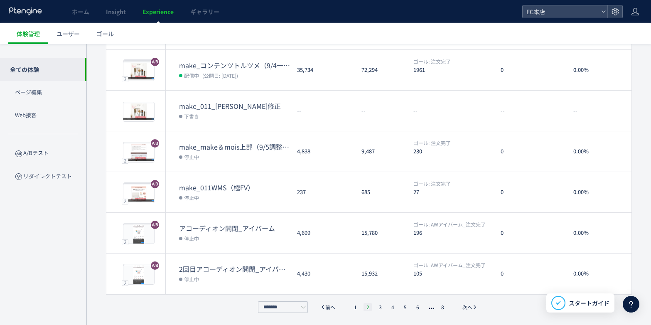
click at [367, 303] on li "2" at bounding box center [367, 307] width 8 height 8
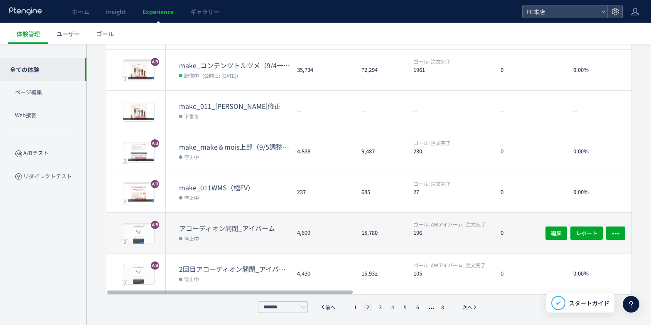
click at [256, 229] on dt "アコーディオン開閉_アイバーム" at bounding box center [234, 228] width 111 height 10
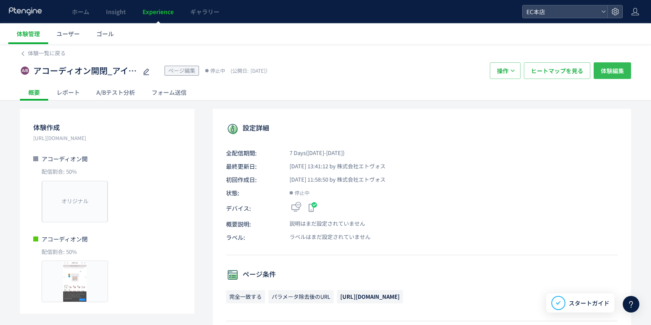
click at [601, 66] on span "体験編集" at bounding box center [611, 70] width 23 height 17
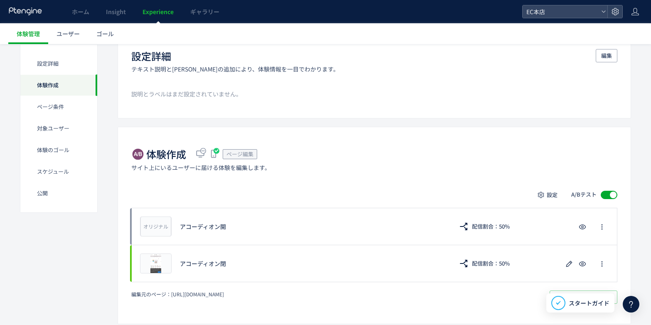
scroll to position [249, 0]
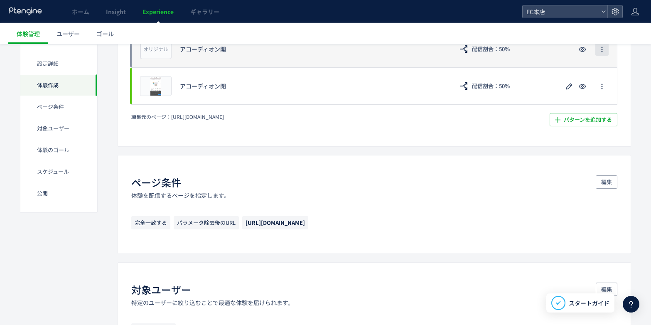
click at [602, 53] on span "button" at bounding box center [601, 48] width 7 height 13
click at [545, 64] on div "オリジナル プレビュー アコーディオン開 配信割合：50%" at bounding box center [374, 48] width 486 height 37
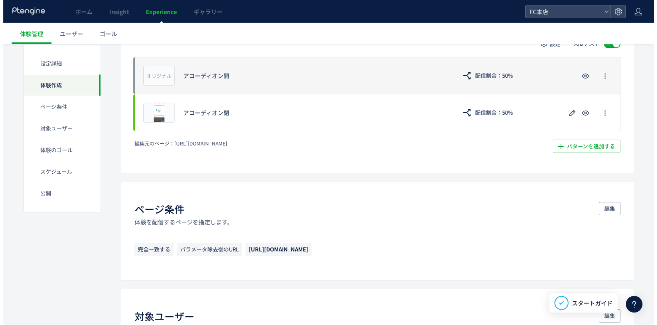
scroll to position [208, 0]
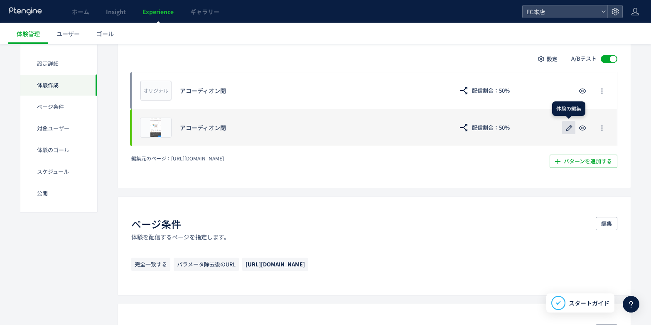
click at [568, 128] on icon "button" at bounding box center [569, 128] width 10 height 10
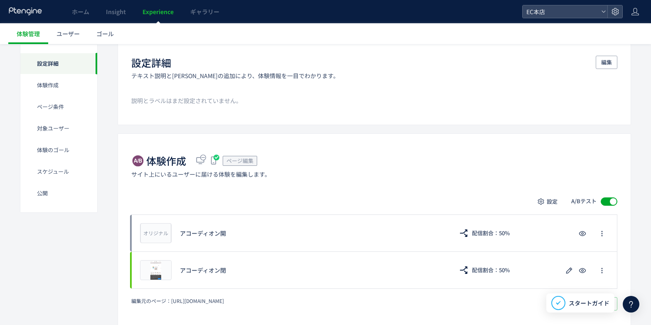
scroll to position [208, 0]
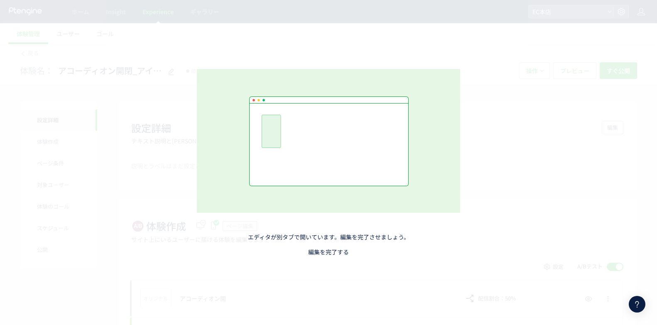
click at [342, 251] on link "編集を完了する" at bounding box center [328, 251] width 41 height 8
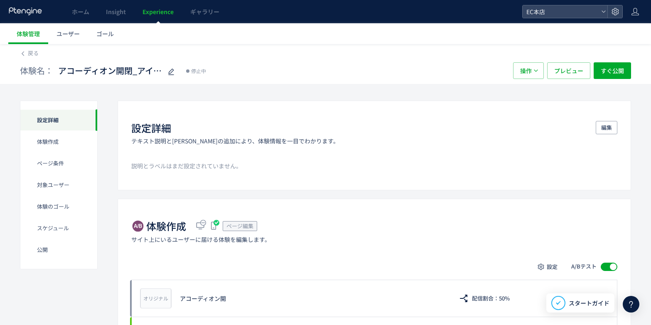
click at [33, 46] on div "戻る" at bounding box center [325, 50] width 611 height 13
click at [30, 50] on span "戻る" at bounding box center [33, 53] width 11 height 8
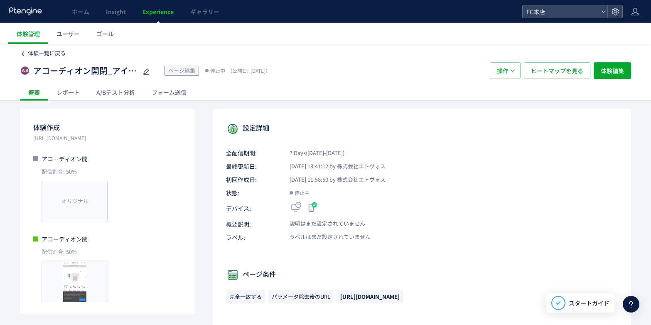
click at [26, 54] on link "体験一覧に戻る" at bounding box center [43, 53] width 46 height 8
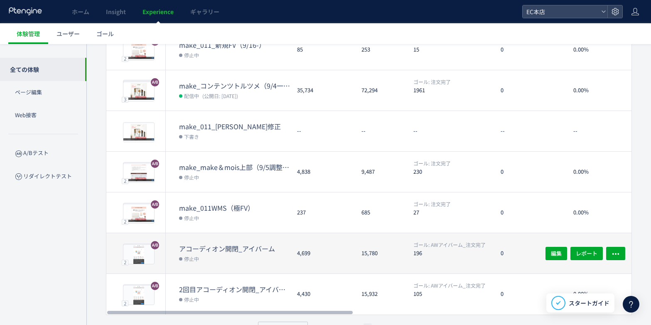
scroll to position [249, 0]
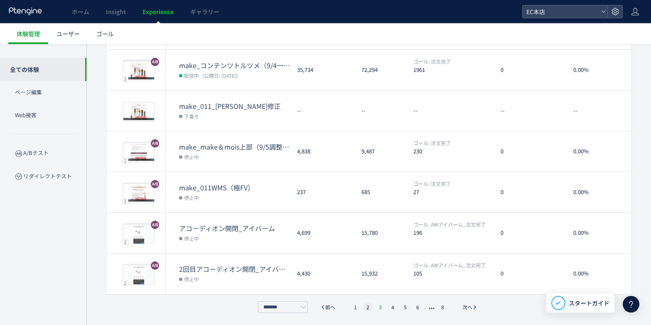
click at [384, 307] on li "3" at bounding box center [380, 307] width 8 height 8
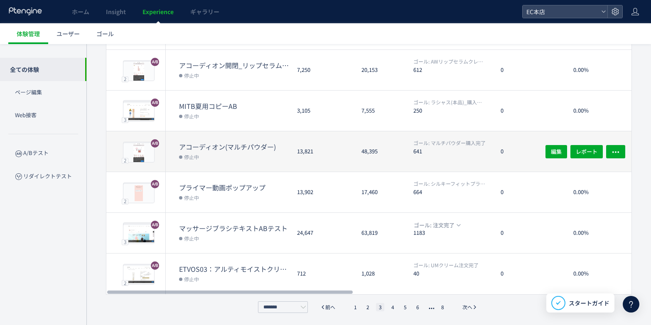
click at [257, 144] on dt "アコーディオン(マルチパウダー)" at bounding box center [234, 147] width 111 height 10
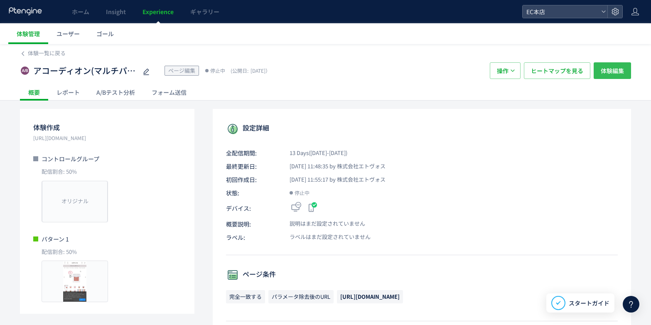
click at [616, 71] on span "体験編集" at bounding box center [611, 70] width 23 height 17
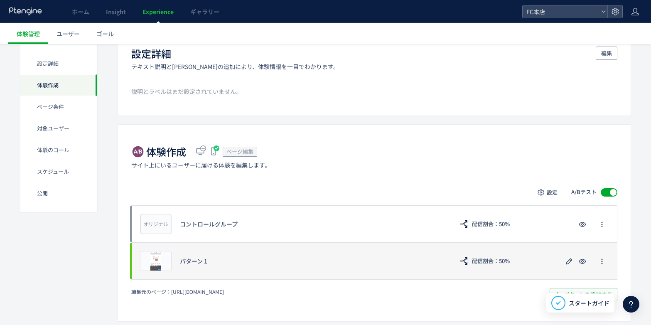
scroll to position [208, 0]
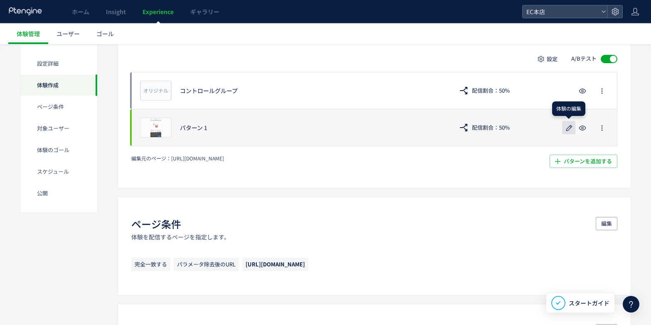
click at [568, 130] on use "button" at bounding box center [569, 128] width 6 height 6
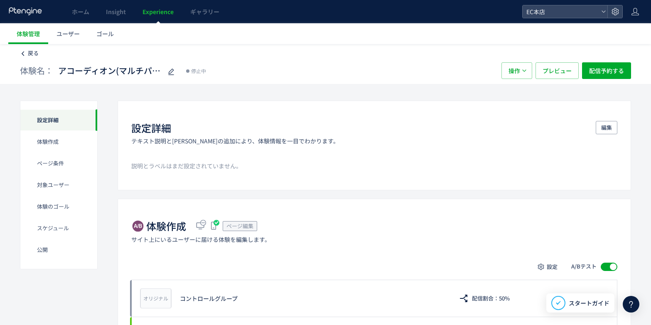
click at [33, 49] on span "戻る" at bounding box center [33, 53] width 11 height 8
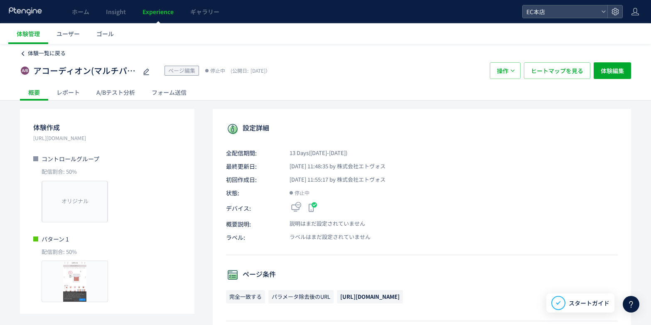
click at [43, 54] on span "体験一覧に戻る" at bounding box center [47, 53] width 38 height 8
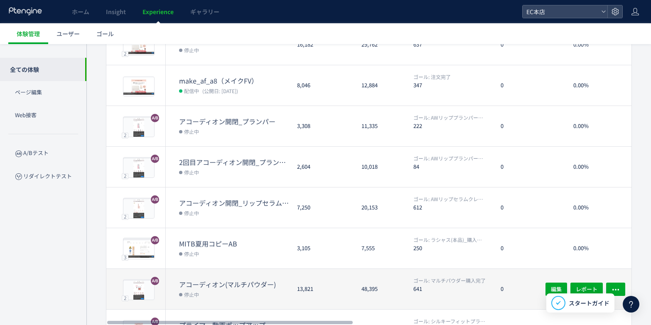
scroll to position [166, 0]
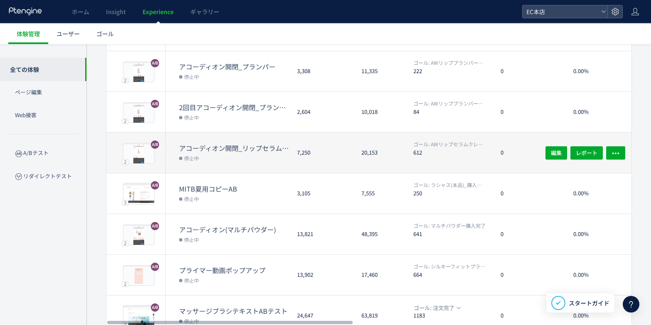
click at [225, 154] on dd "停止中" at bounding box center [234, 157] width 111 height 11
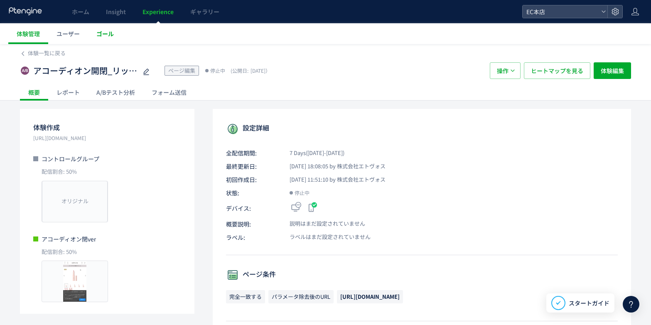
click at [105, 36] on span "ゴール" at bounding box center [104, 33] width 17 height 8
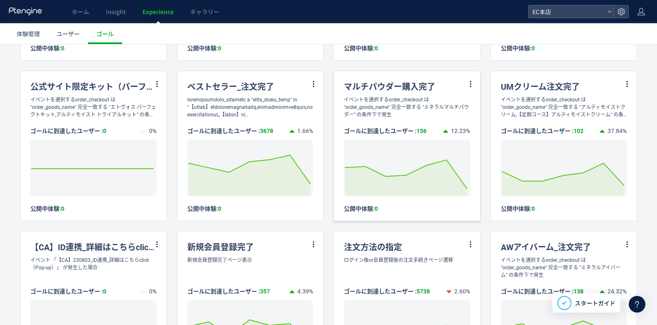
scroll to position [166, 0]
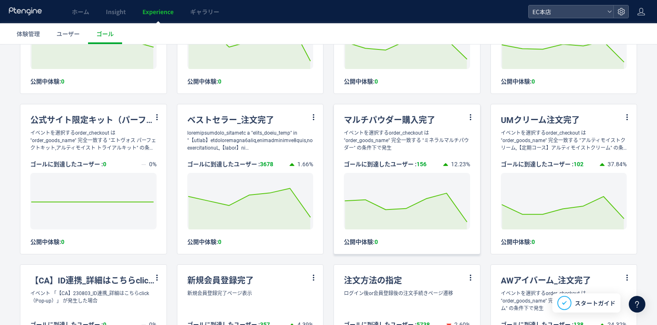
click at [378, 171] on div "ゴールに到達したユーザー : 156 12.23% Created with Highcharts 7.2.2 公開中体験: 0" at bounding box center [407, 199] width 146 height 94
click at [467, 115] on icon at bounding box center [470, 116] width 7 height 7
click at [462, 136] on li "編集" at bounding box center [455, 137] width 28 height 15
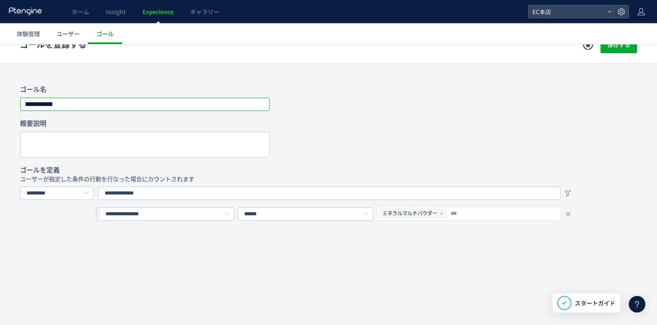
scroll to position [54, 0]
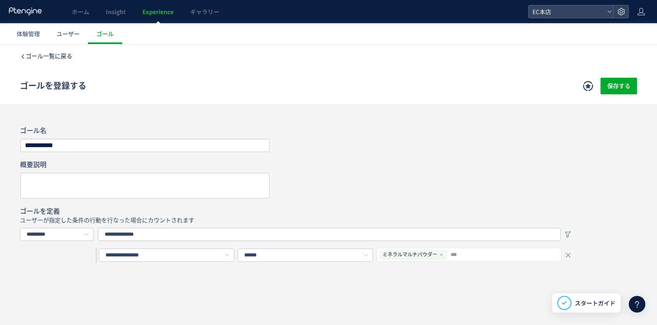
click at [44, 54] on span "ゴール一覧に戻る" at bounding box center [49, 56] width 47 height 7
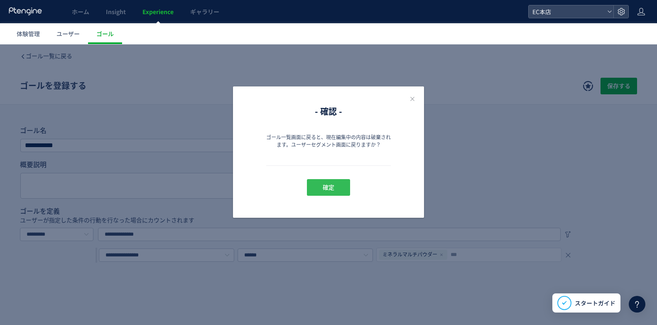
click at [333, 183] on span "確定" at bounding box center [329, 187] width 12 height 17
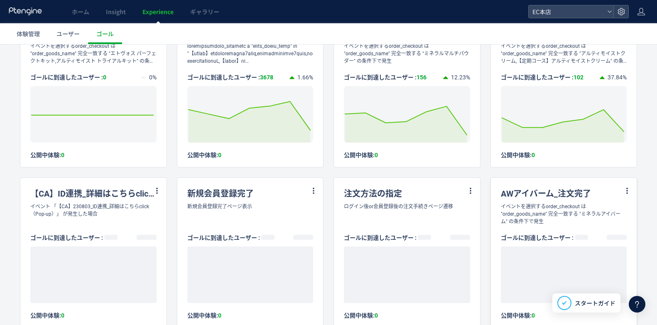
scroll to position [332, 0]
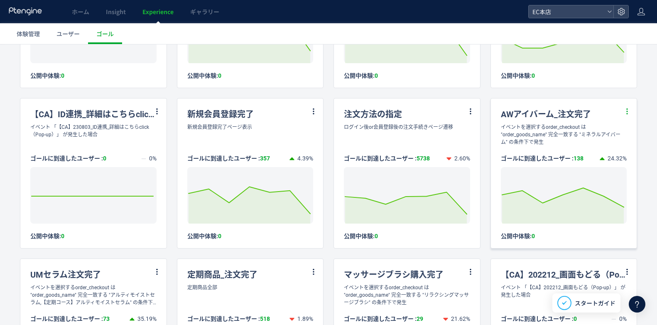
click at [623, 108] on icon at bounding box center [626, 111] width 7 height 7
click at [607, 129] on li "編集" at bounding box center [611, 132] width 28 height 15
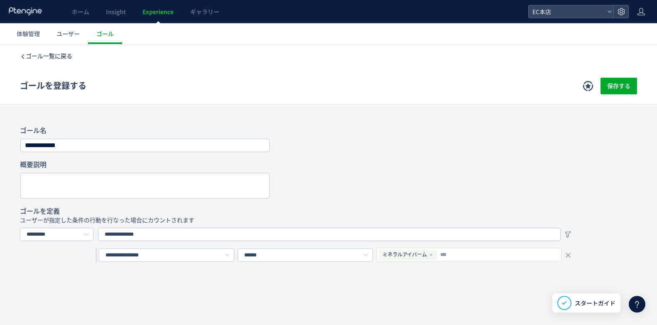
click at [62, 53] on span "ゴール一覧に戻る" at bounding box center [49, 56] width 47 height 7
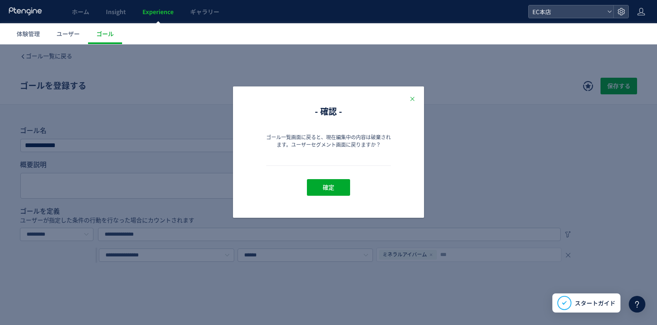
click at [413, 100] on icon "Close" at bounding box center [412, 98] width 7 height 7
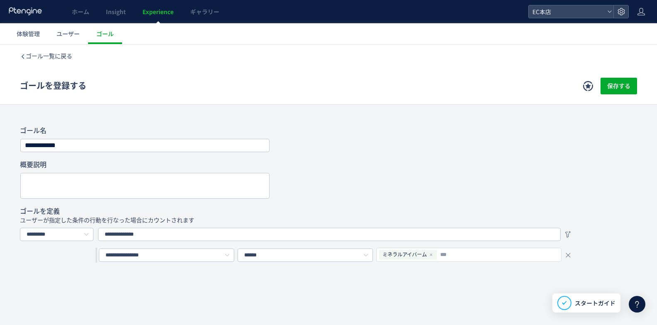
click at [35, 48] on div "ゴール一覧に戻る" at bounding box center [328, 55] width 617 height 23
click at [35, 51] on div "ゴール一覧に戻る" at bounding box center [328, 55] width 617 height 23
click at [33, 56] on span "ゴール一覧に戻る" at bounding box center [49, 56] width 47 height 7
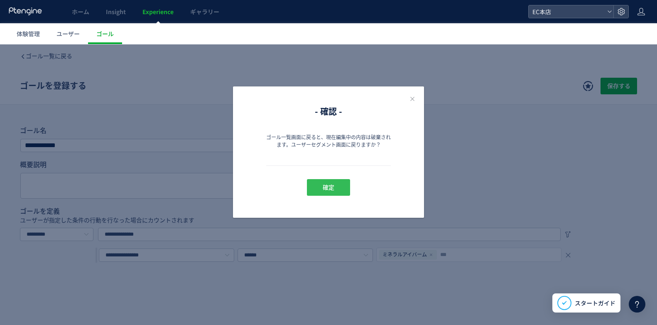
click at [323, 186] on button "確定" at bounding box center [328, 187] width 43 height 17
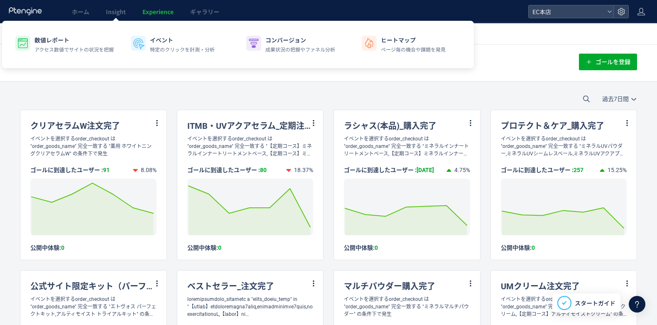
click at [83, 107] on div "過去7日間 今日 過去7日間 過去30日間" at bounding box center [328, 99] width 657 height 22
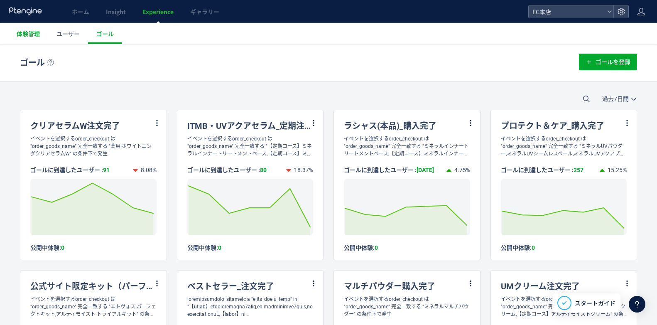
click at [17, 39] on link "体験管理" at bounding box center [28, 33] width 40 height 21
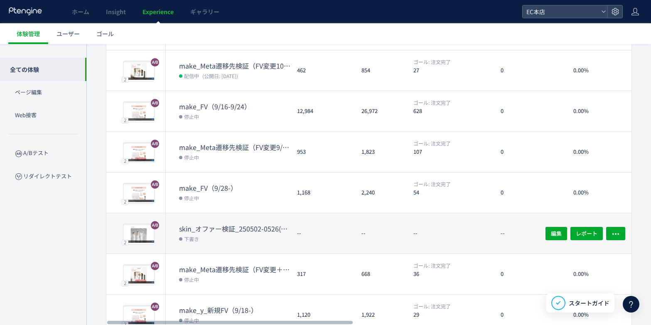
scroll to position [249, 0]
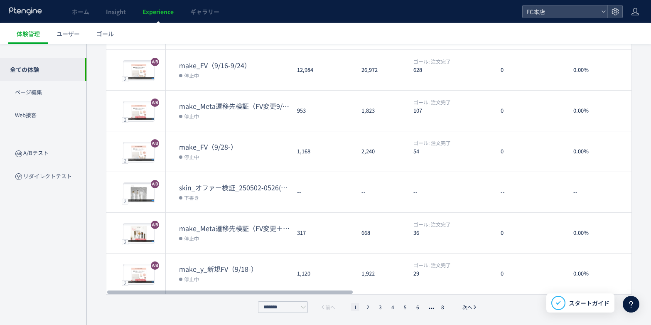
click at [372, 306] on ul "1 2 3 4 5 6 8" at bounding box center [399, 307] width 100 height 8
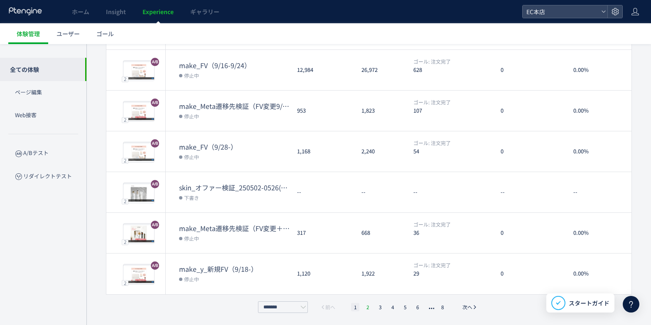
click at [369, 306] on li "2" at bounding box center [367, 307] width 8 height 8
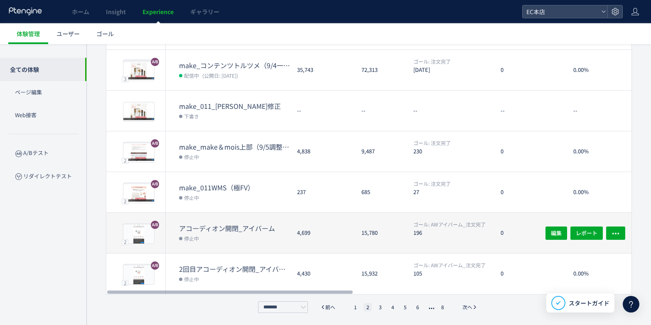
click at [239, 227] on dt "アコーディオン開閉_アイバーム" at bounding box center [234, 228] width 111 height 10
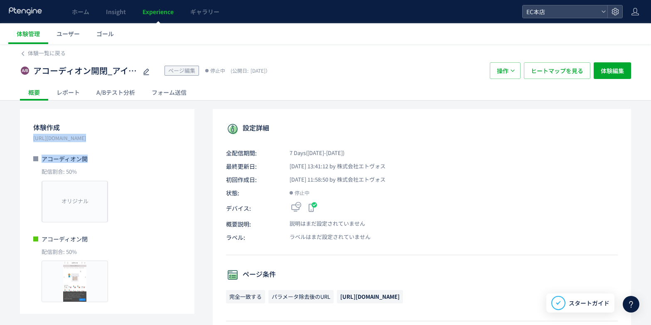
drag, startPoint x: 29, startPoint y: 137, endPoint x: 157, endPoint y: 150, distance: 127.7
click at [157, 150] on div "体験作成 https://etvos.com/shop/g/gAF10637/ アコーディオン開 配信割合: 50% オリジナル プレビュー アコーディオン閉…" at bounding box center [107, 211] width 174 height 205
click at [162, 156] on p "アコーディオン開" at bounding box center [107, 158] width 148 height 8
